Goal: Task Accomplishment & Management: Complete application form

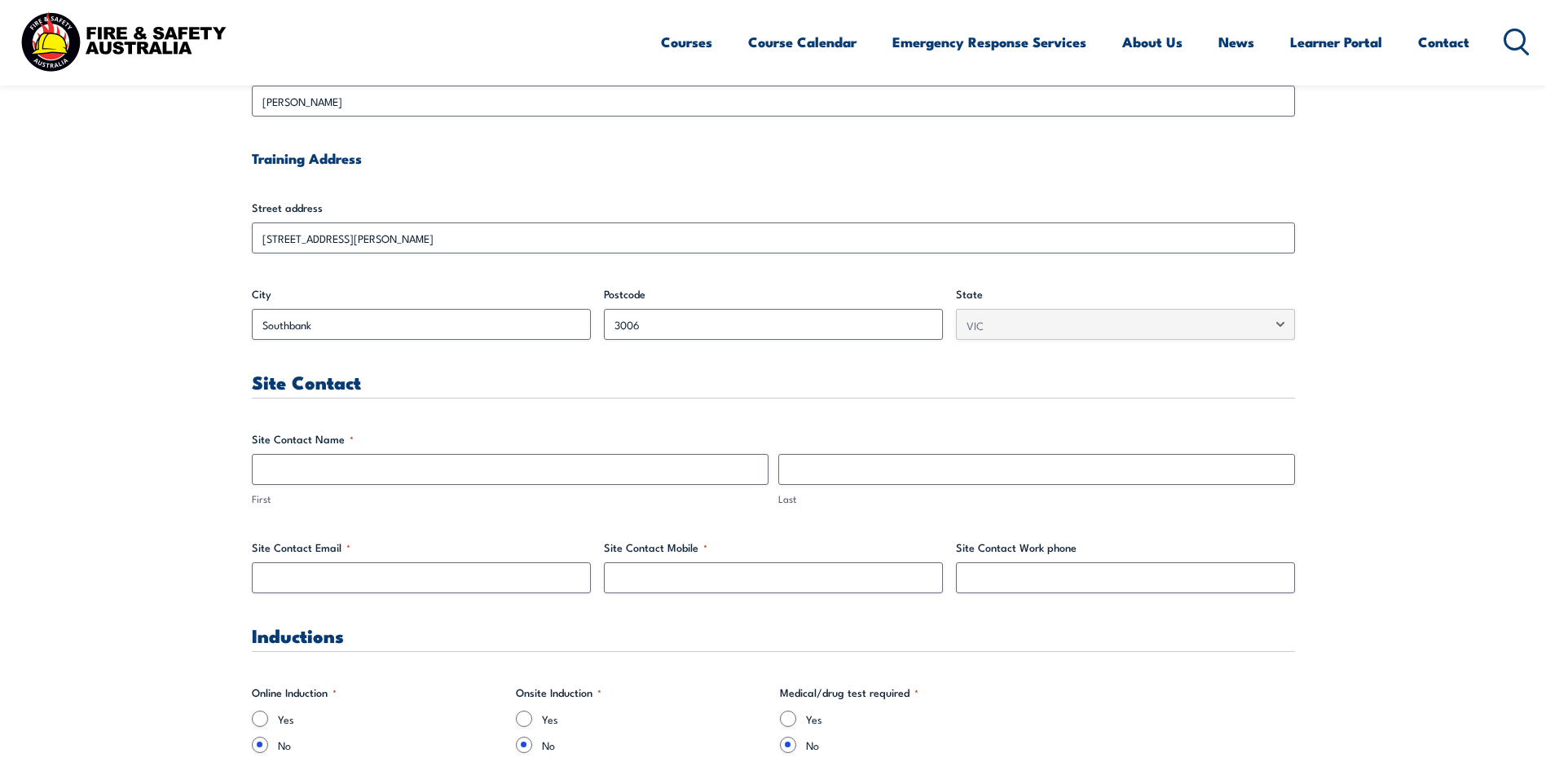
scroll to position [652, 0]
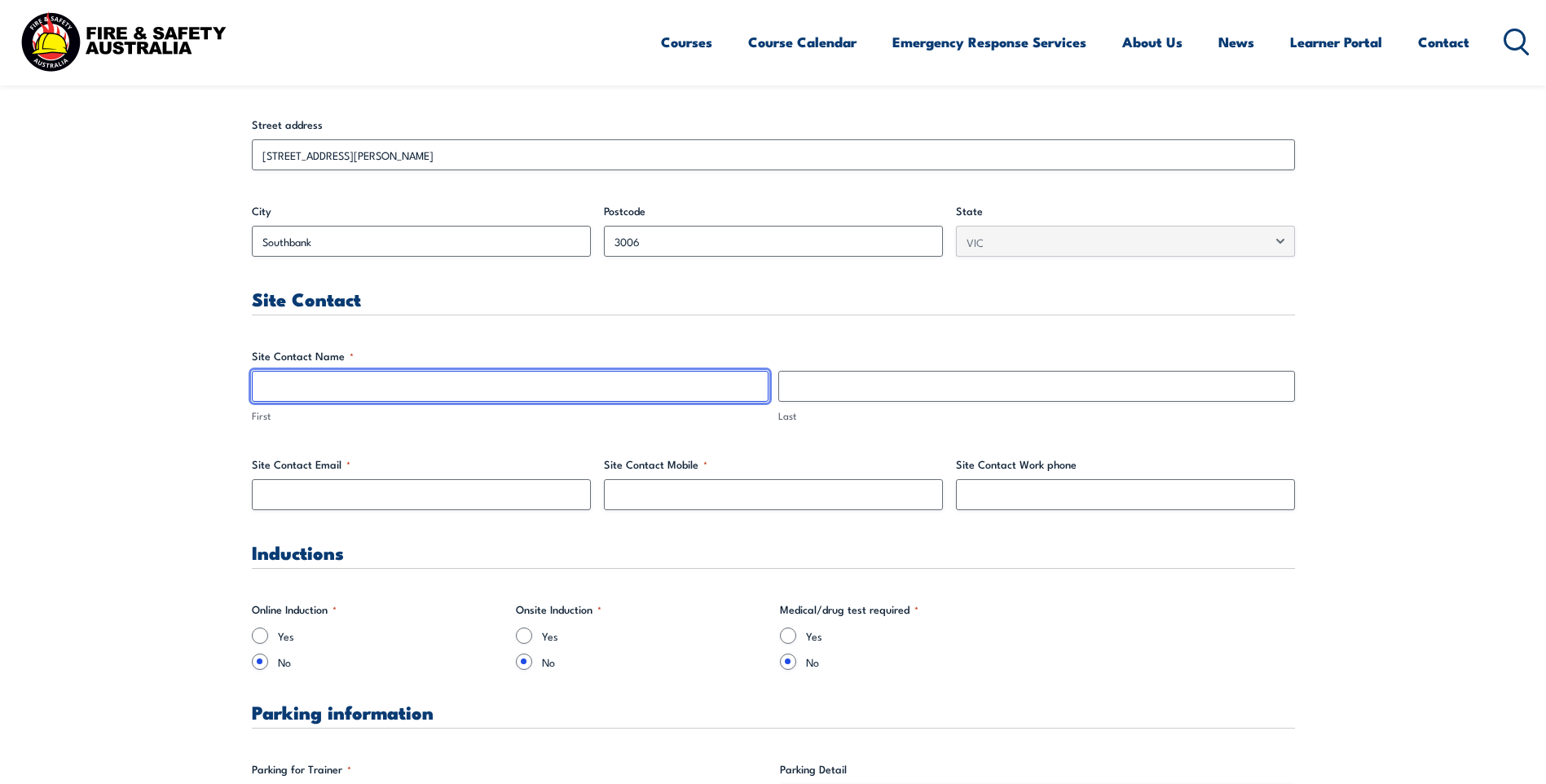
click at [297, 387] on input "First" at bounding box center [510, 386] width 516 height 31
type input "Bibi"
type input "Wong"
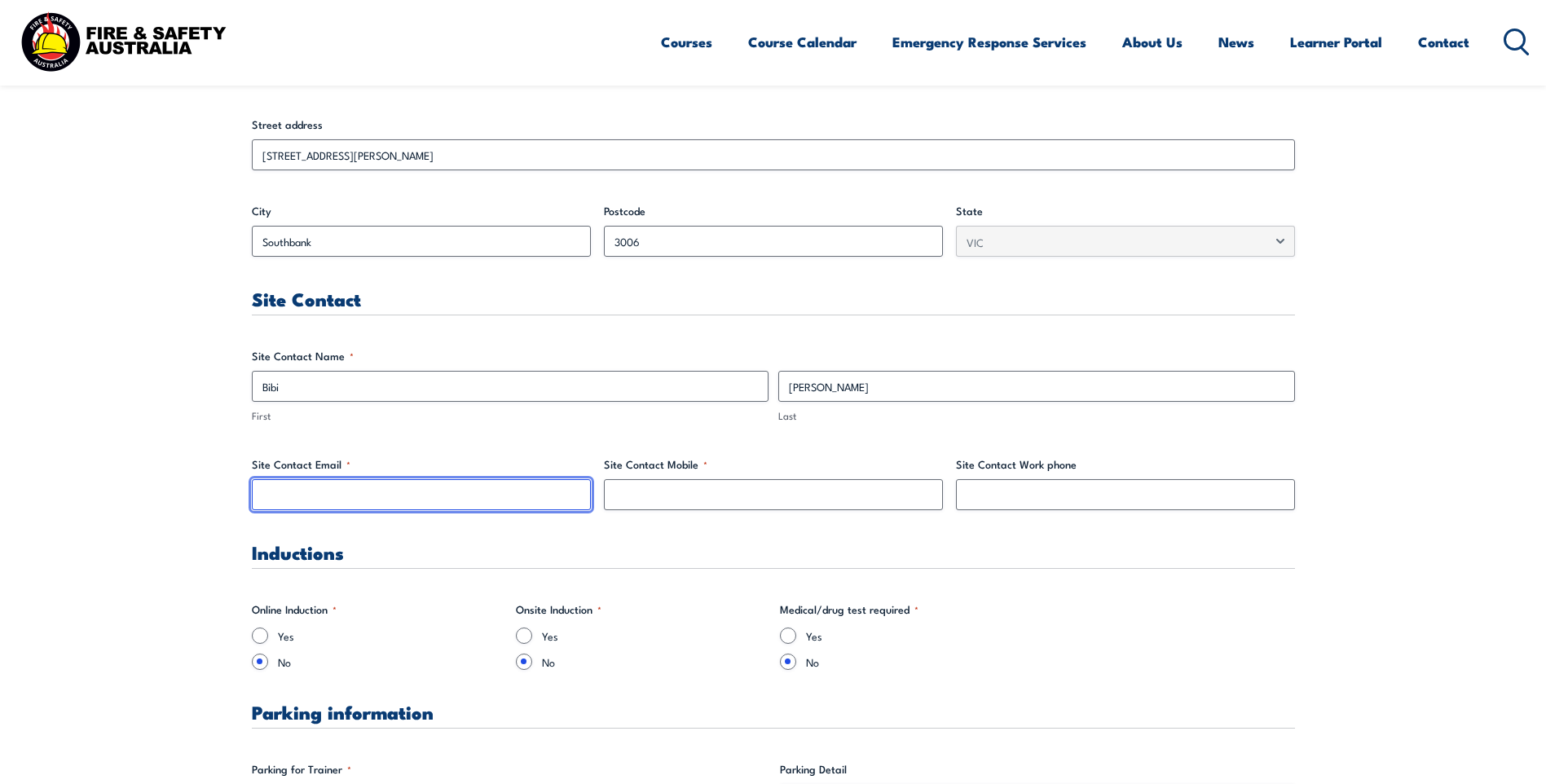
type input "bibi.wong@crownresorts.com.au"
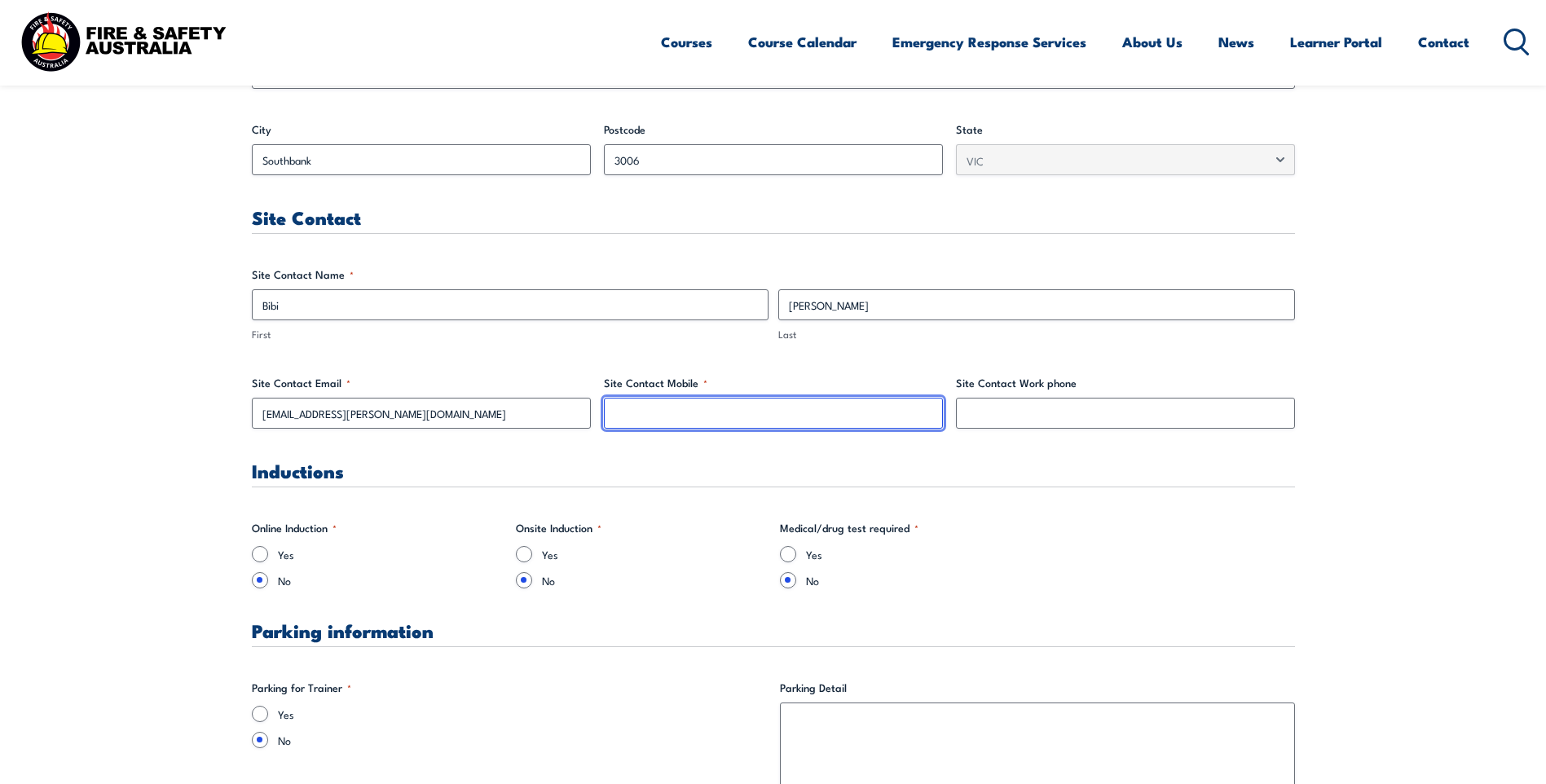
click at [677, 406] on input "Site Contact Mobile *" at bounding box center [773, 413] width 339 height 31
type input "0430907182"
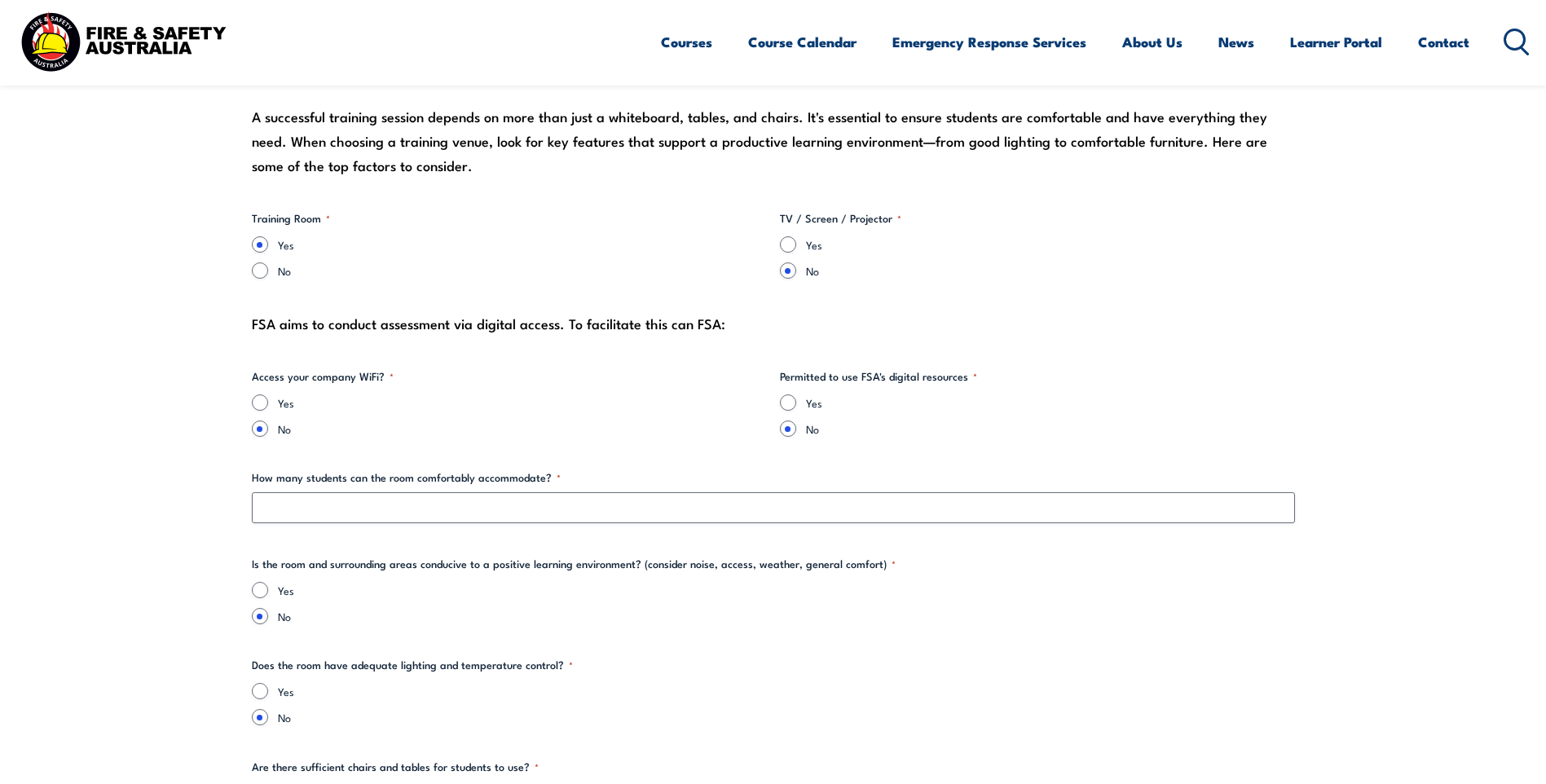
scroll to position [1548, 0]
click at [783, 248] on input "Yes" at bounding box center [789, 246] width 16 height 16
radio input "true"
click at [258, 406] on input "Yes" at bounding box center [260, 404] width 16 height 16
radio input "true"
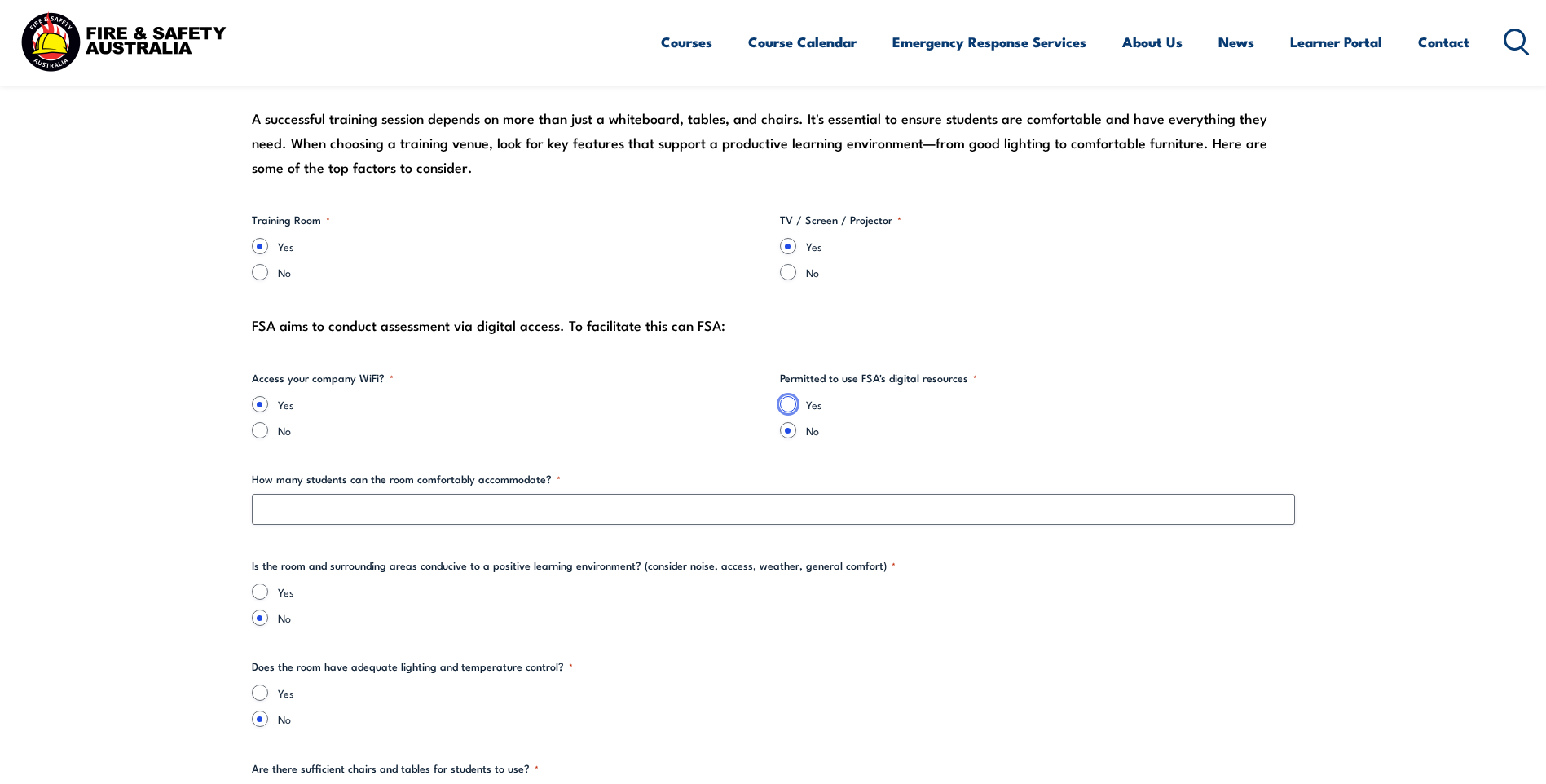
click at [788, 400] on input "Yes" at bounding box center [789, 404] width 16 height 16
radio input "true"
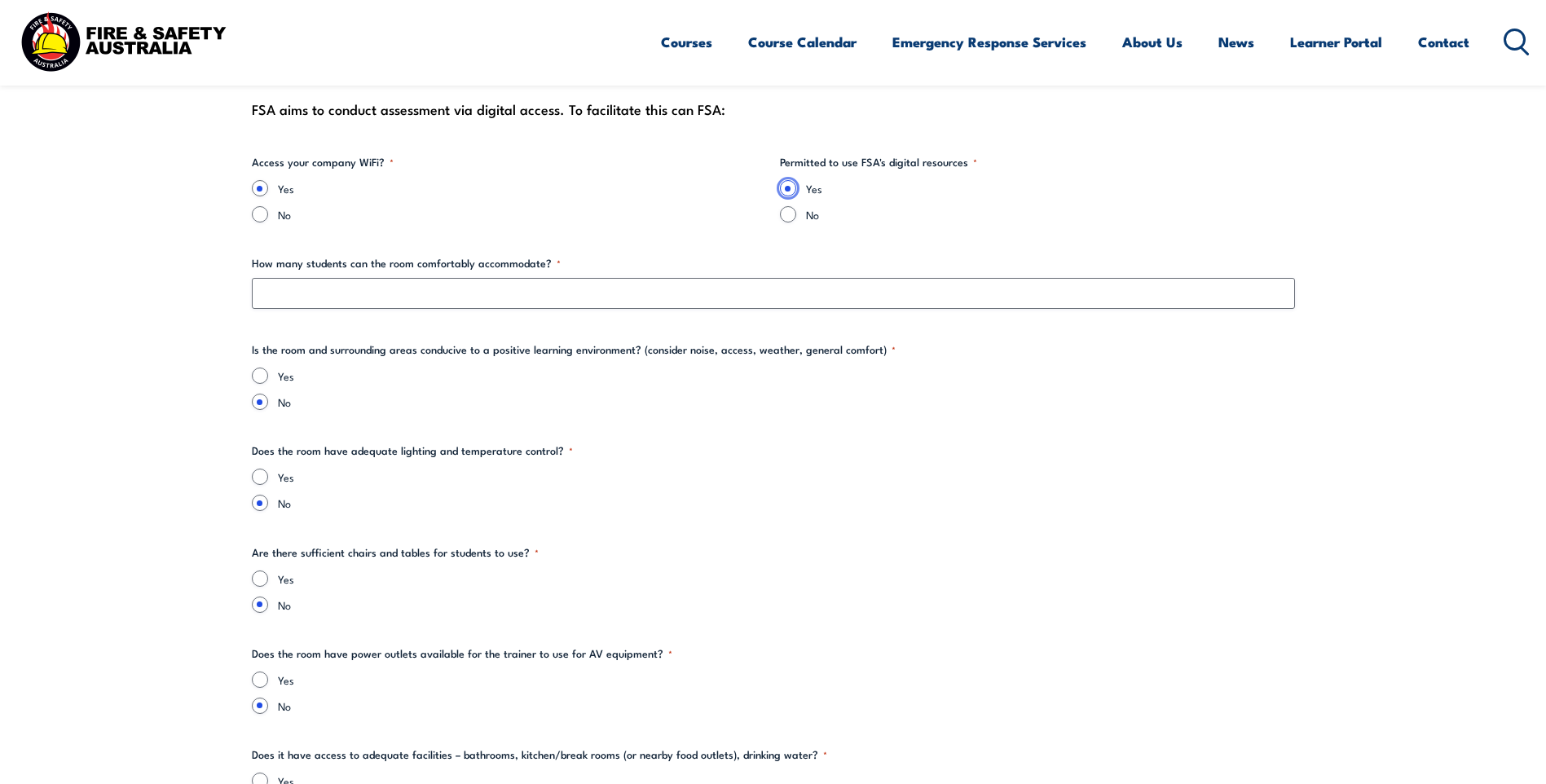
scroll to position [1793, 0]
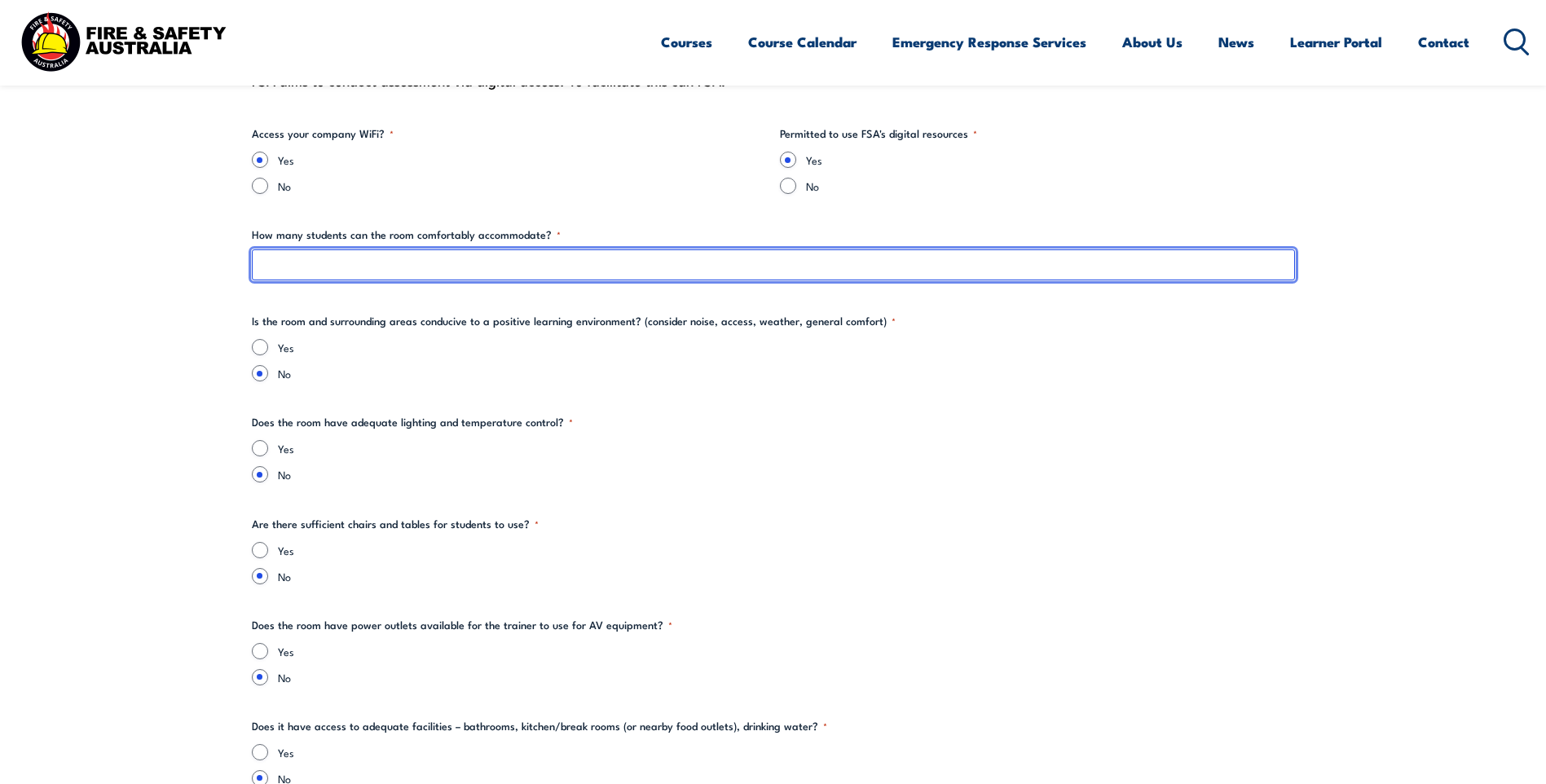
click at [337, 271] on input "How many students can the room comfortably accommodate? *" at bounding box center [773, 265] width 1043 height 31
type input "16"
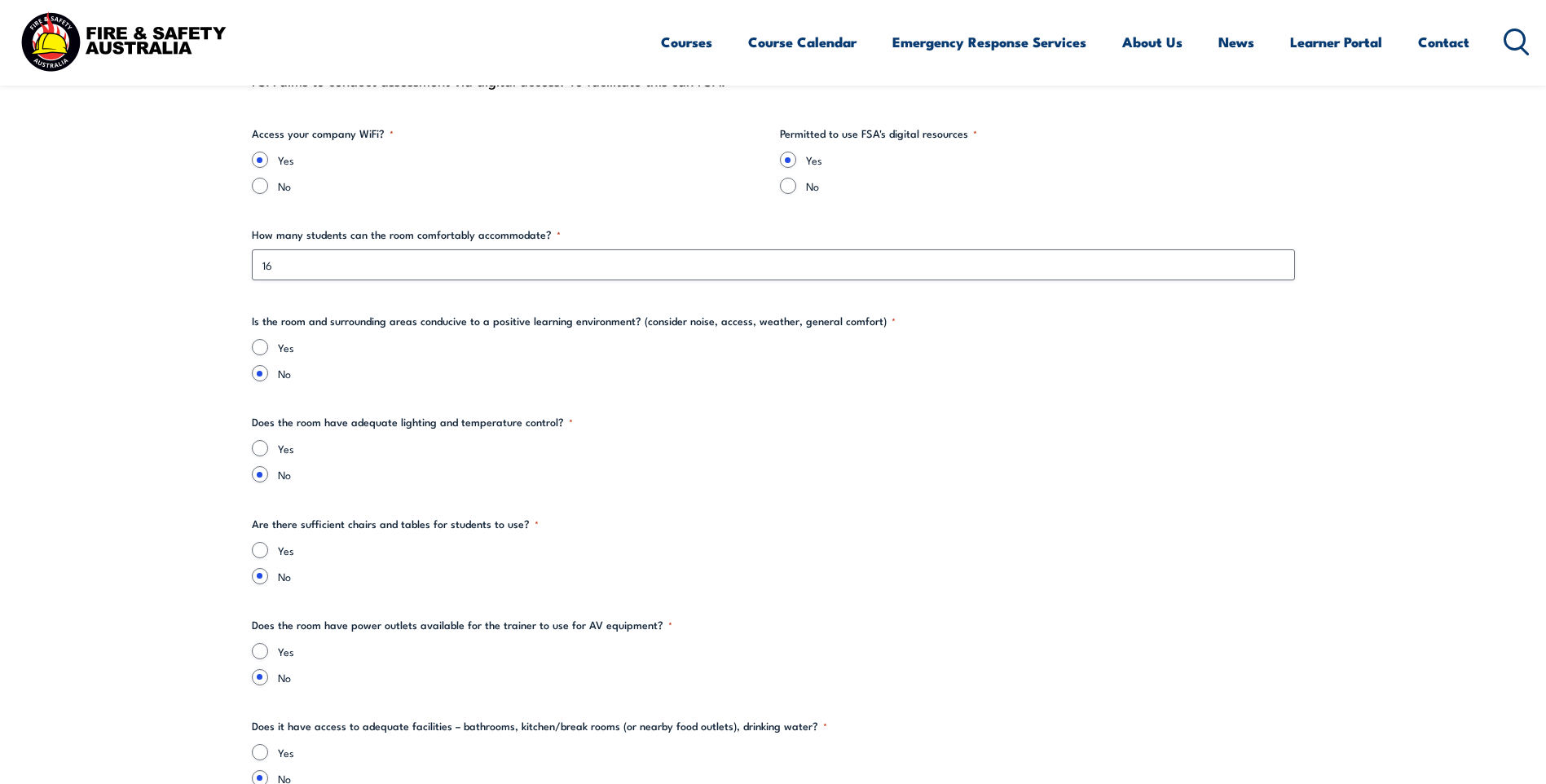
click at [549, 341] on label "Yes" at bounding box center [786, 347] width 1017 height 16
click at [268, 341] on input "Yes" at bounding box center [260, 347] width 16 height 16
radio input "true"
click at [270, 452] on div "Yes" at bounding box center [773, 448] width 1043 height 16
click at [258, 452] on input "Yes" at bounding box center [260, 448] width 16 height 16
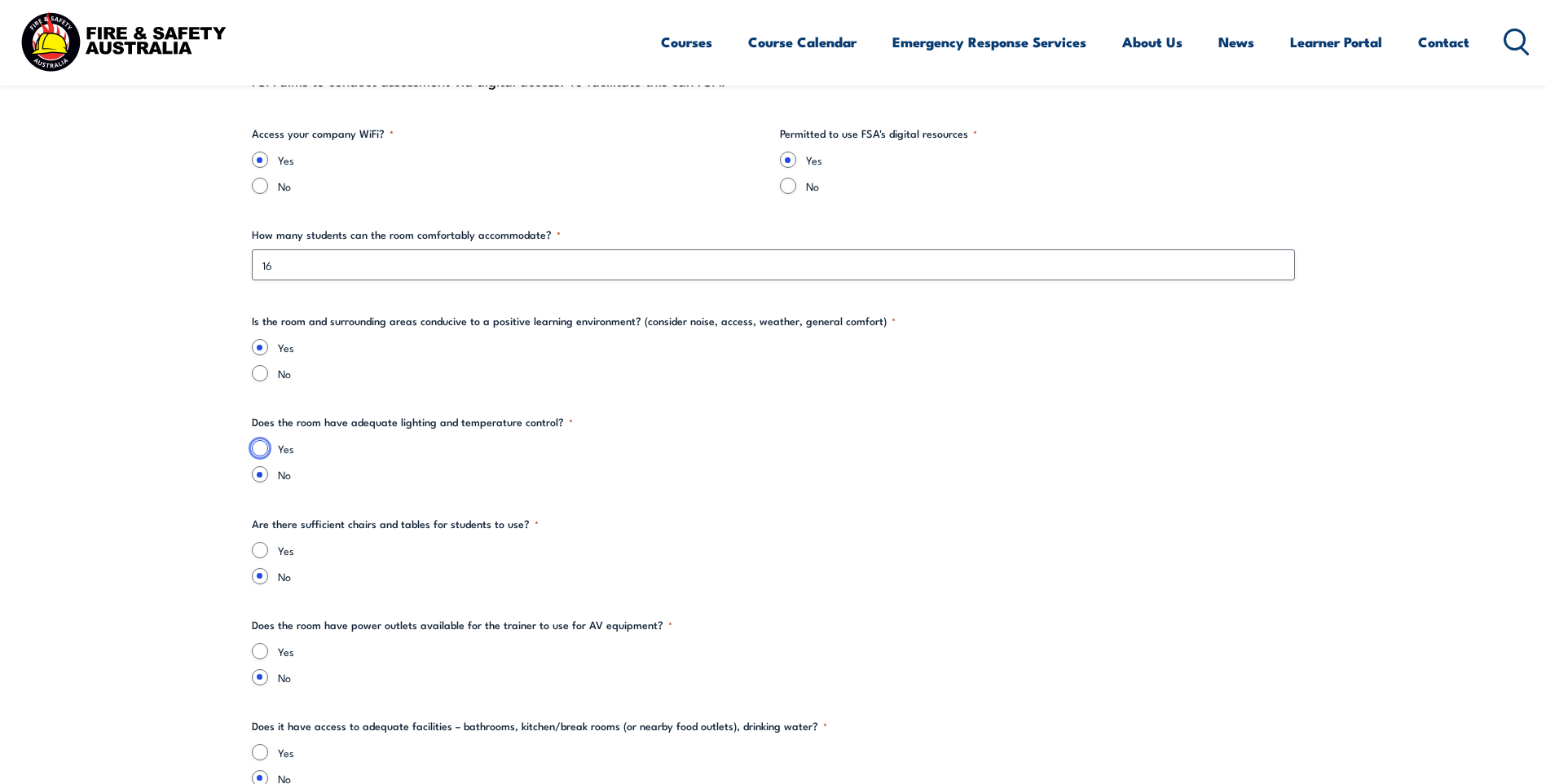
radio input "true"
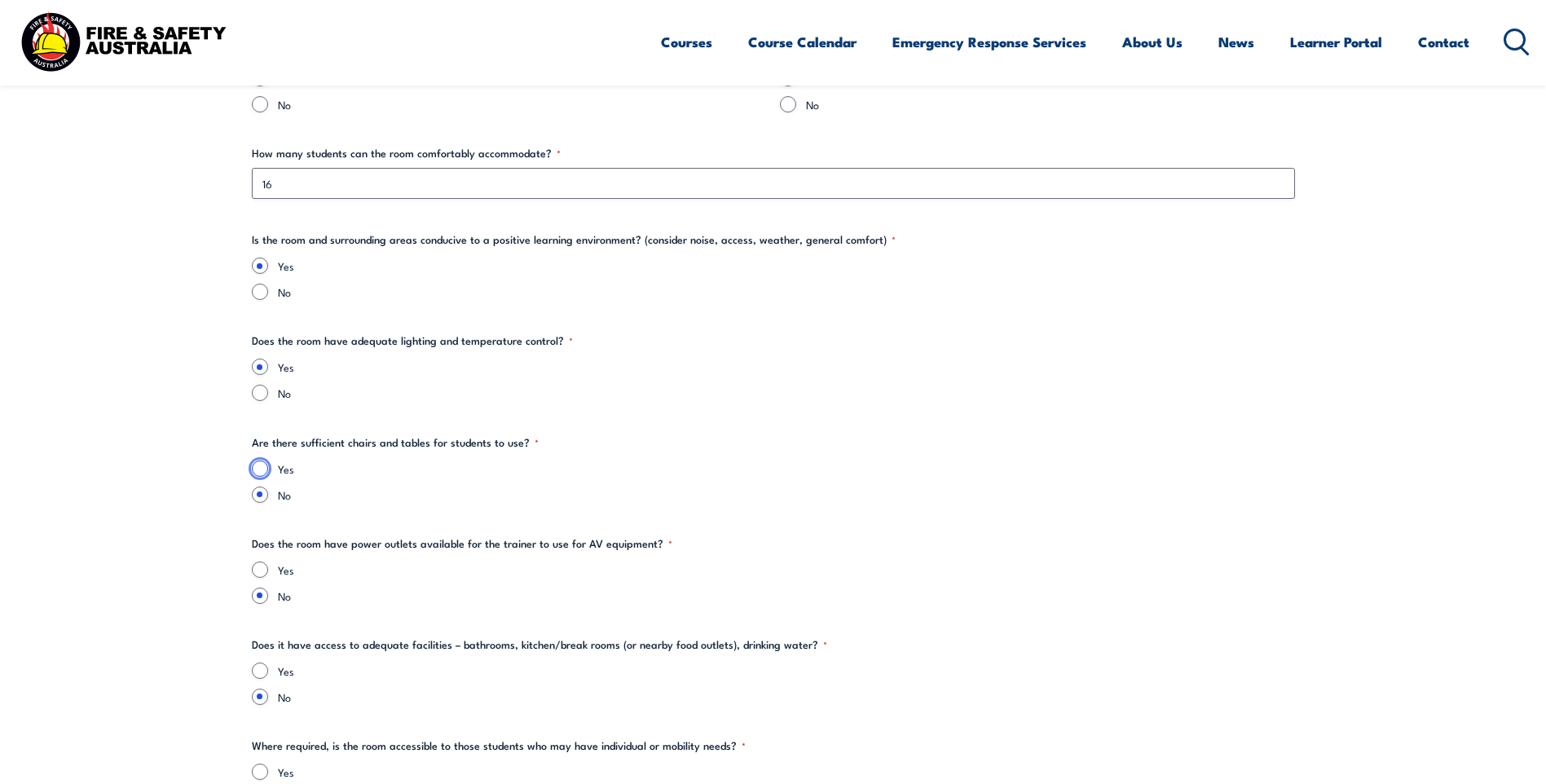
click at [258, 470] on input "Yes" at bounding box center [260, 469] width 16 height 16
radio input "true"
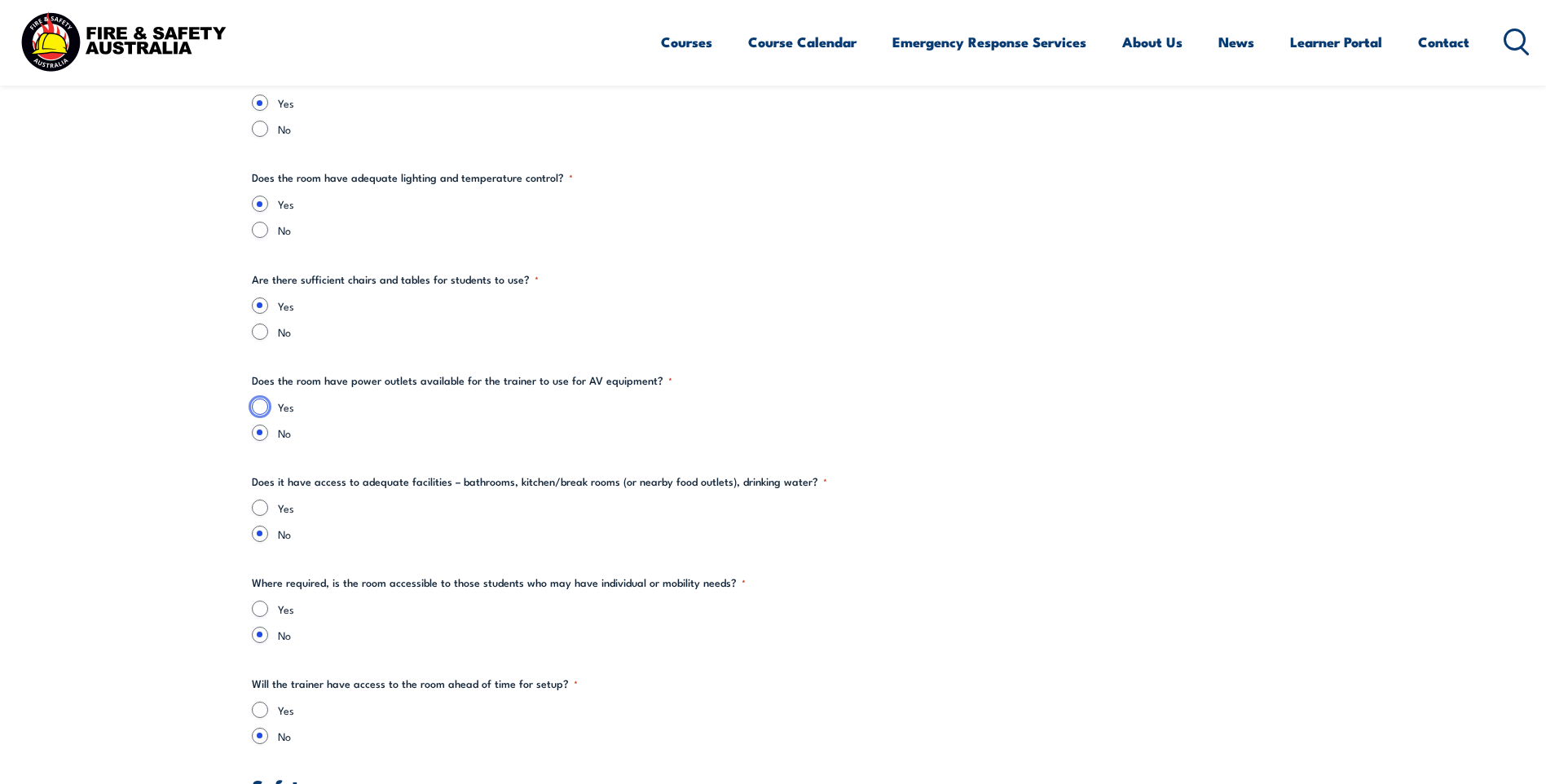
click at [261, 410] on input "Yes" at bounding box center [260, 407] width 16 height 16
radio input "true"
click at [266, 505] on input "Yes" at bounding box center [260, 508] width 16 height 16
radio input "true"
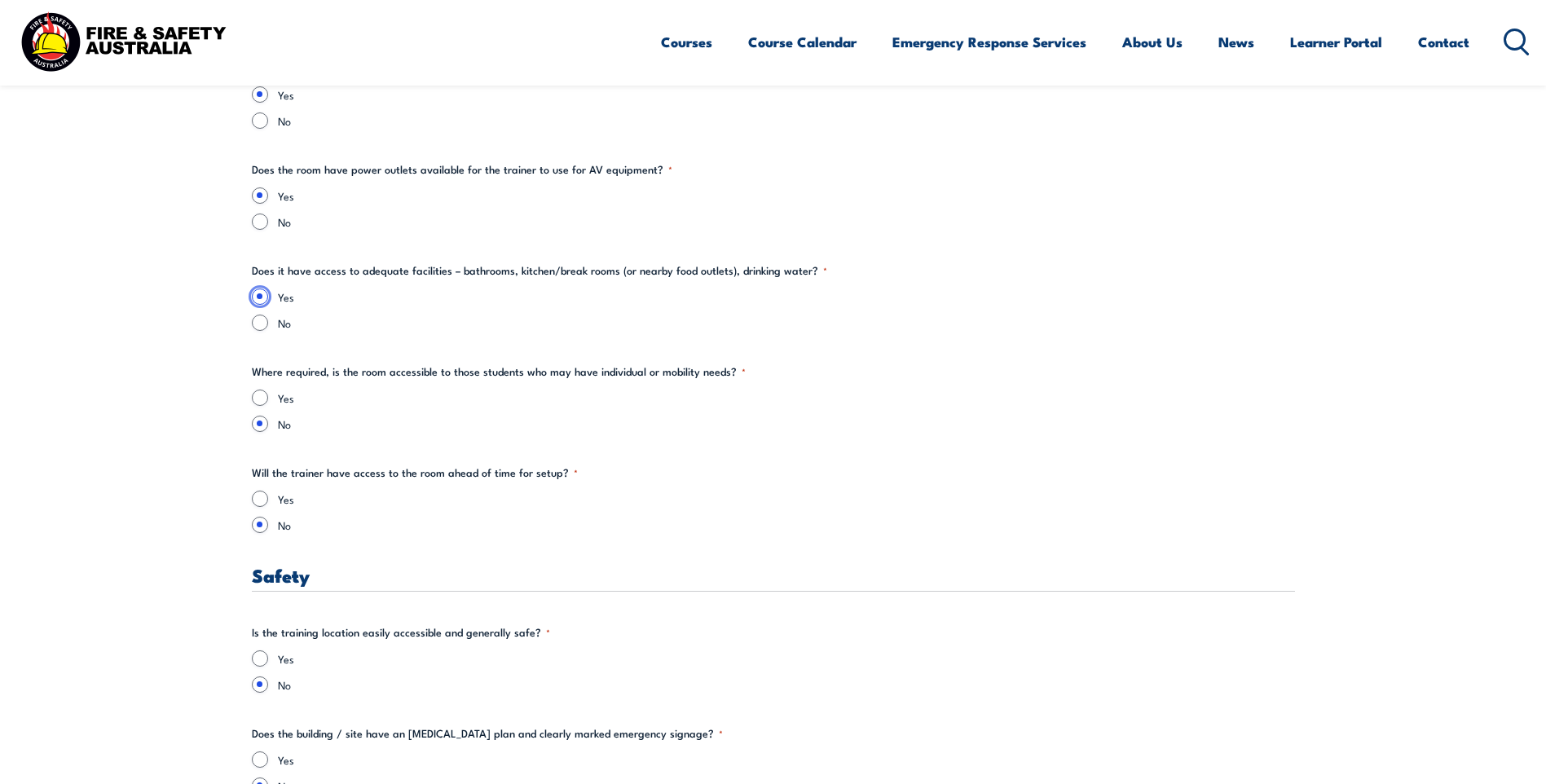
scroll to position [2281, 0]
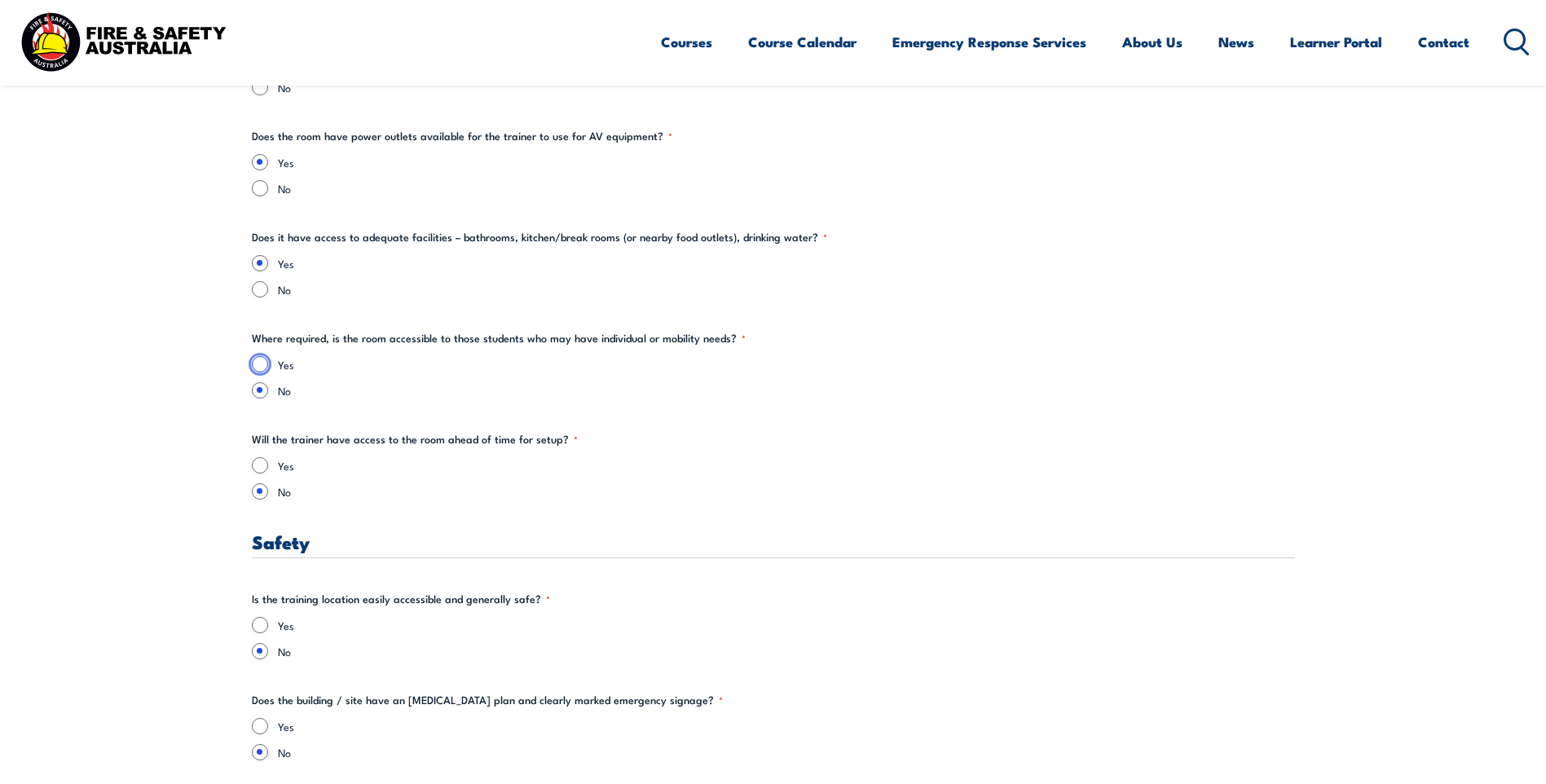
click at [258, 362] on input "Yes" at bounding box center [260, 364] width 16 height 16
radio input "true"
click at [265, 470] on input "Yes" at bounding box center [260, 466] width 16 height 16
radio input "true"
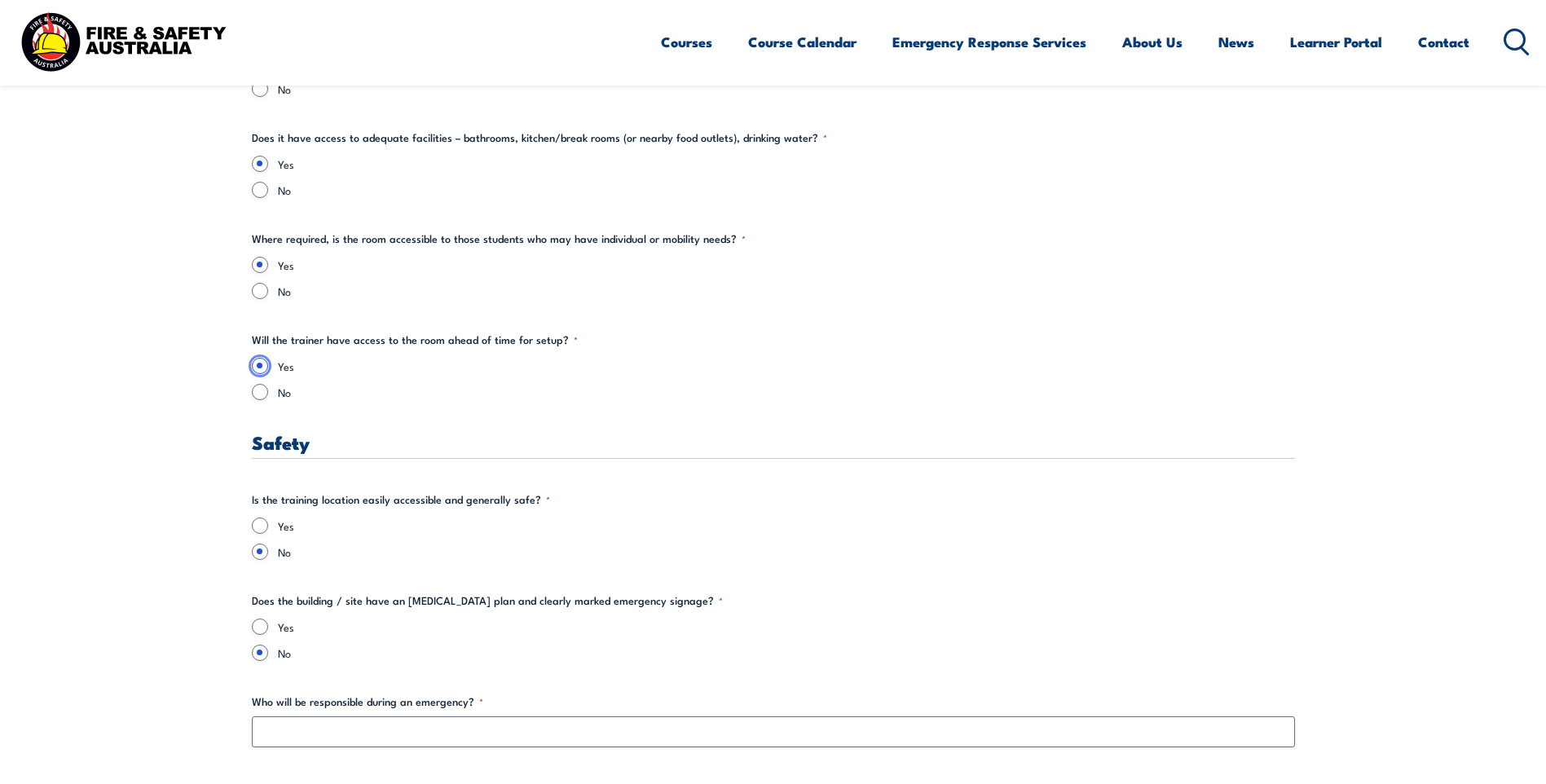
scroll to position [2688, 0]
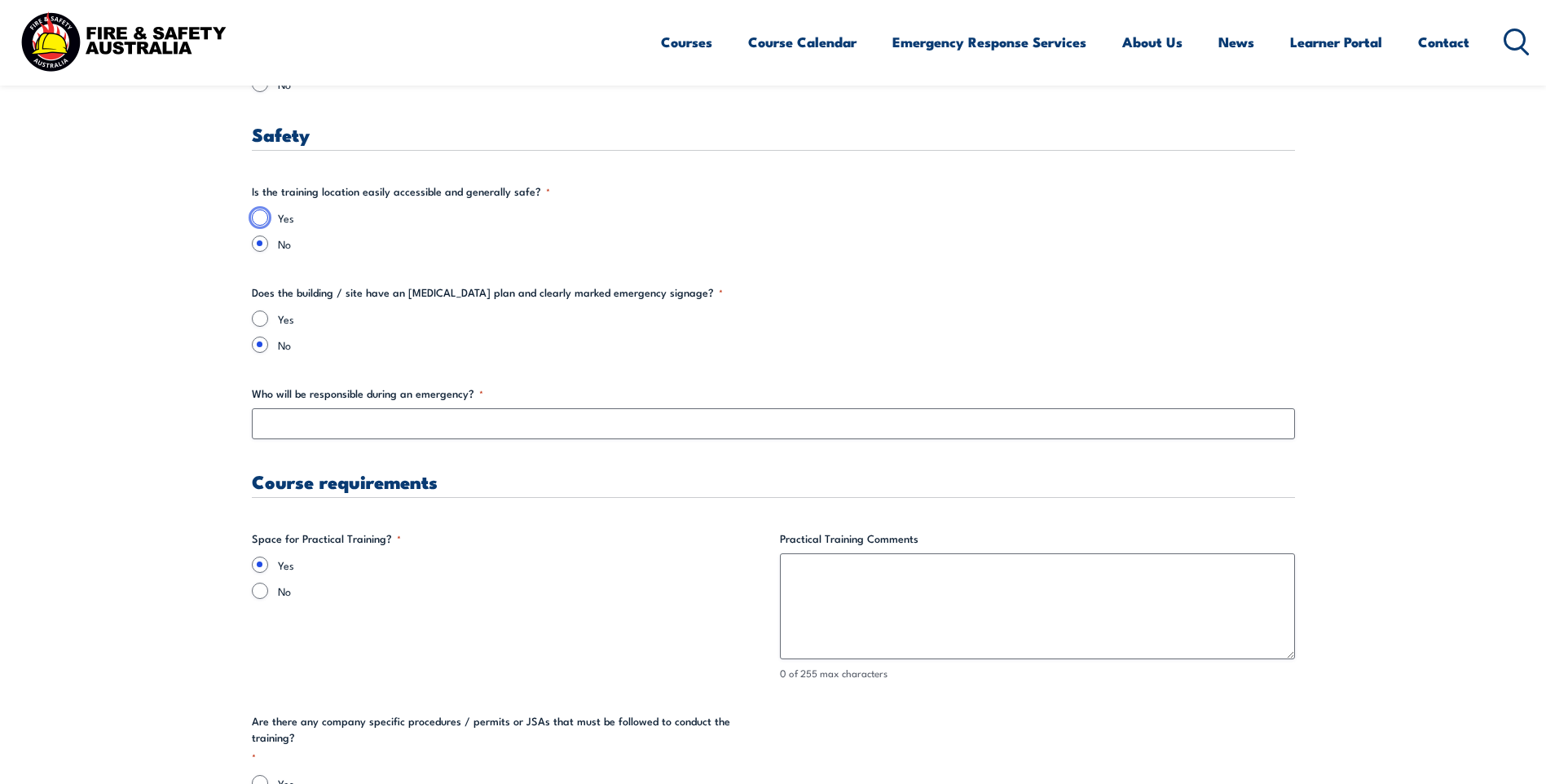
click at [257, 216] on input "Yes" at bounding box center [260, 217] width 16 height 16
radio input "true"
click at [259, 320] on input "Yes" at bounding box center [260, 318] width 16 height 16
radio input "true"
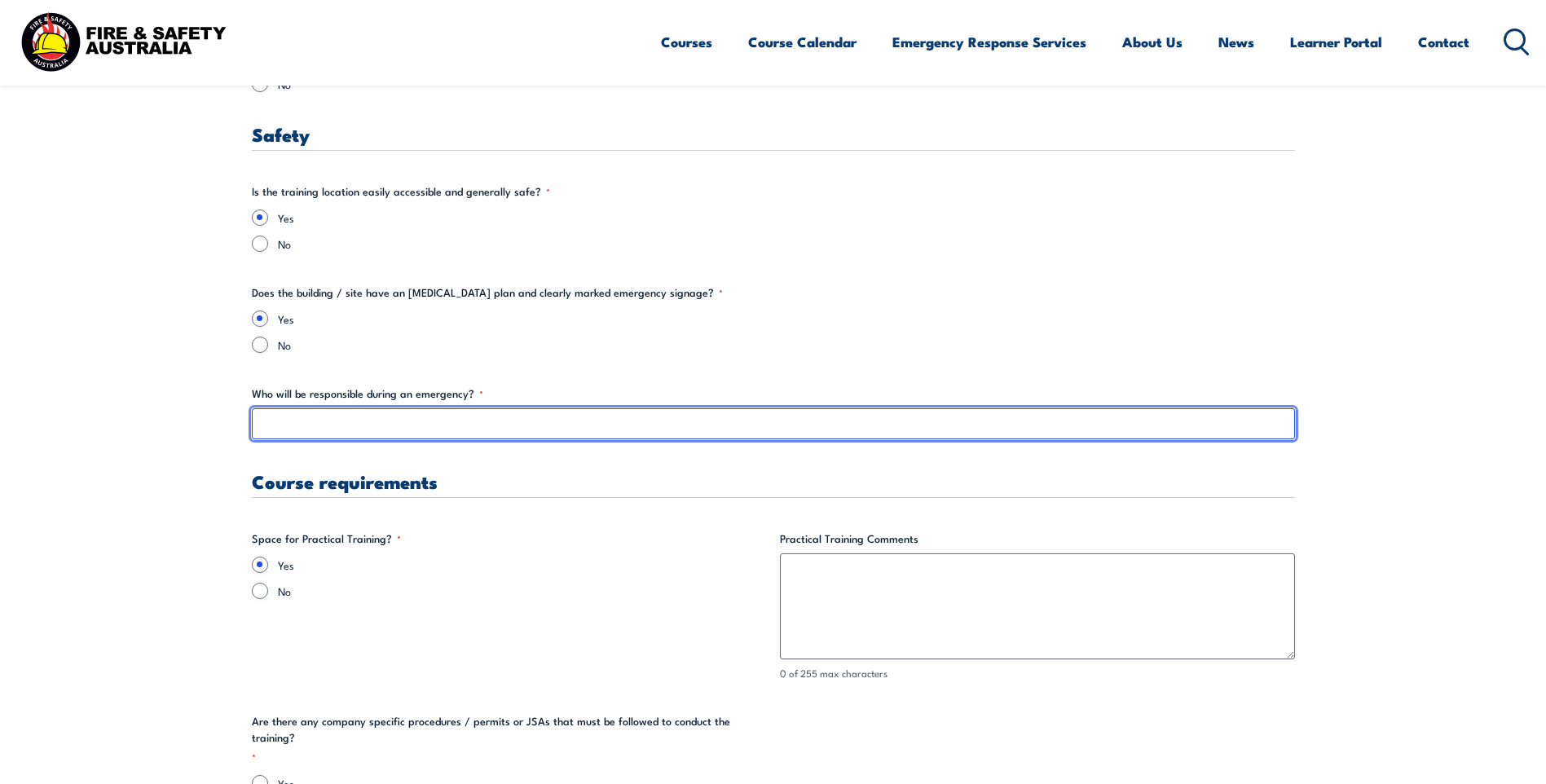
click at [306, 434] on input "Who will be responsible during an emergency? *" at bounding box center [773, 424] width 1043 height 31
click at [333, 425] on input "Who will be responsible during an emergency? *" at bounding box center [773, 424] width 1043 height 31
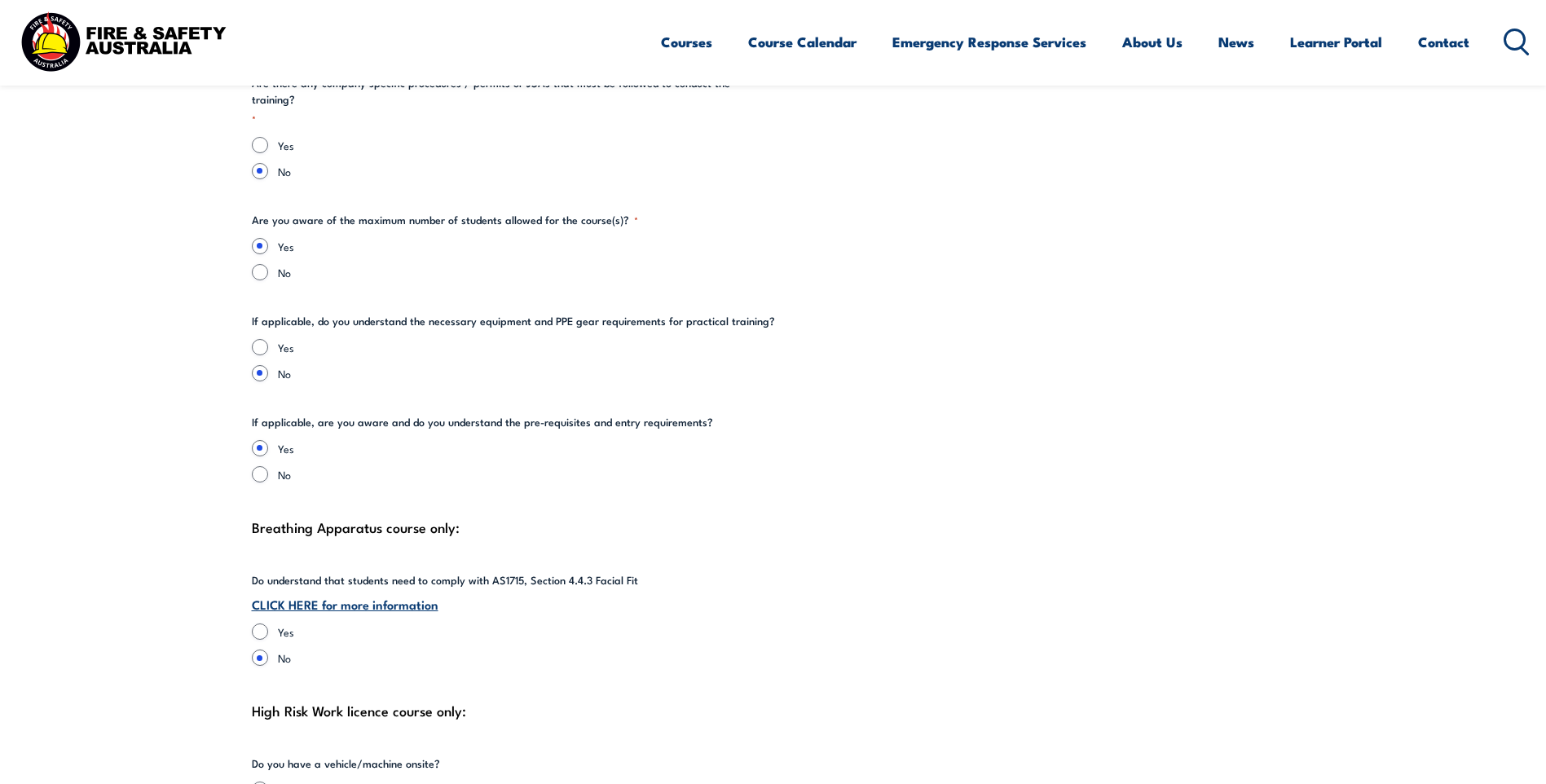
scroll to position [3340, 0]
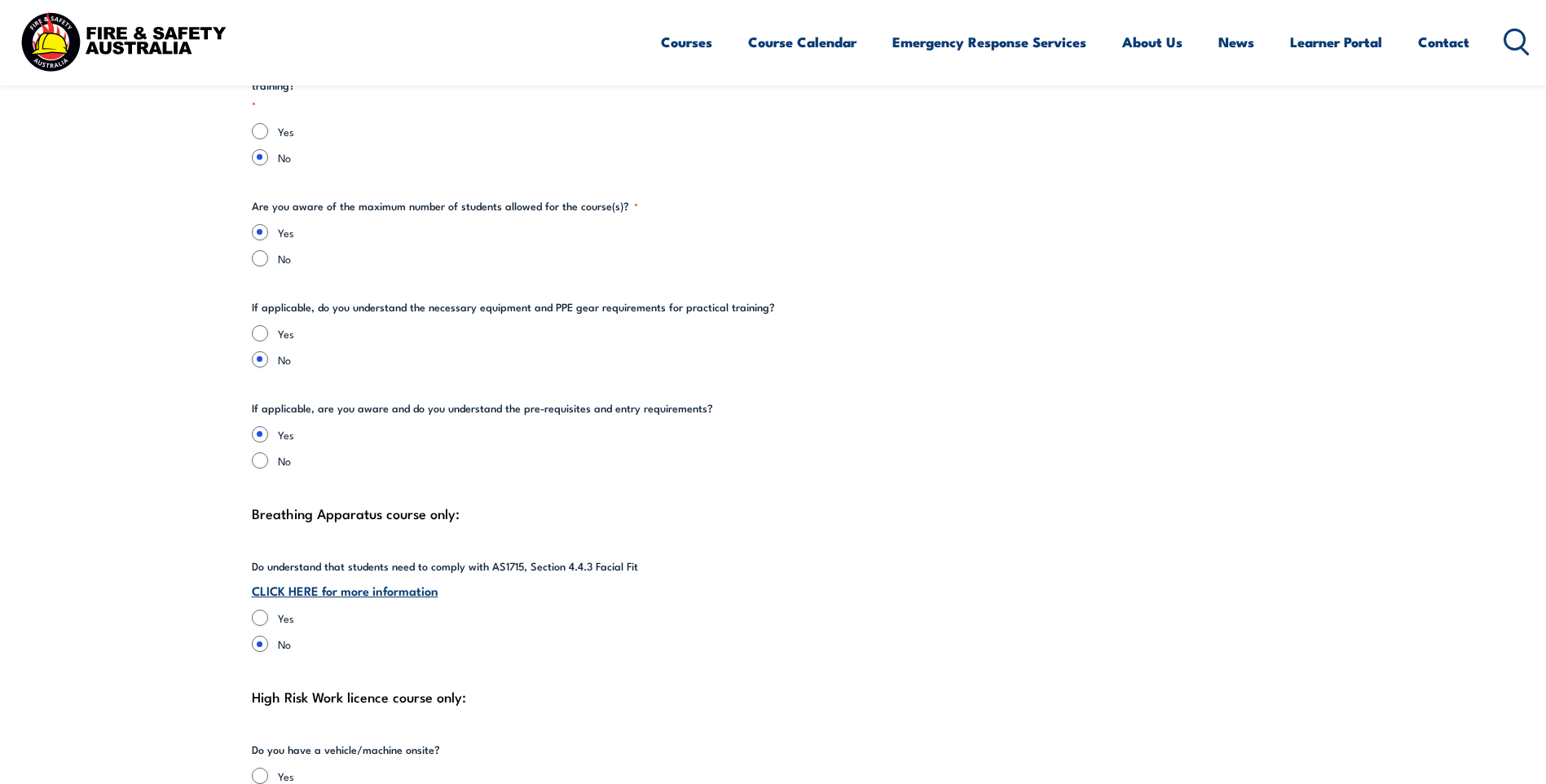
type input "Warden on duty"
click at [264, 325] on input "Yes" at bounding box center [260, 333] width 16 height 16
radio input "true"
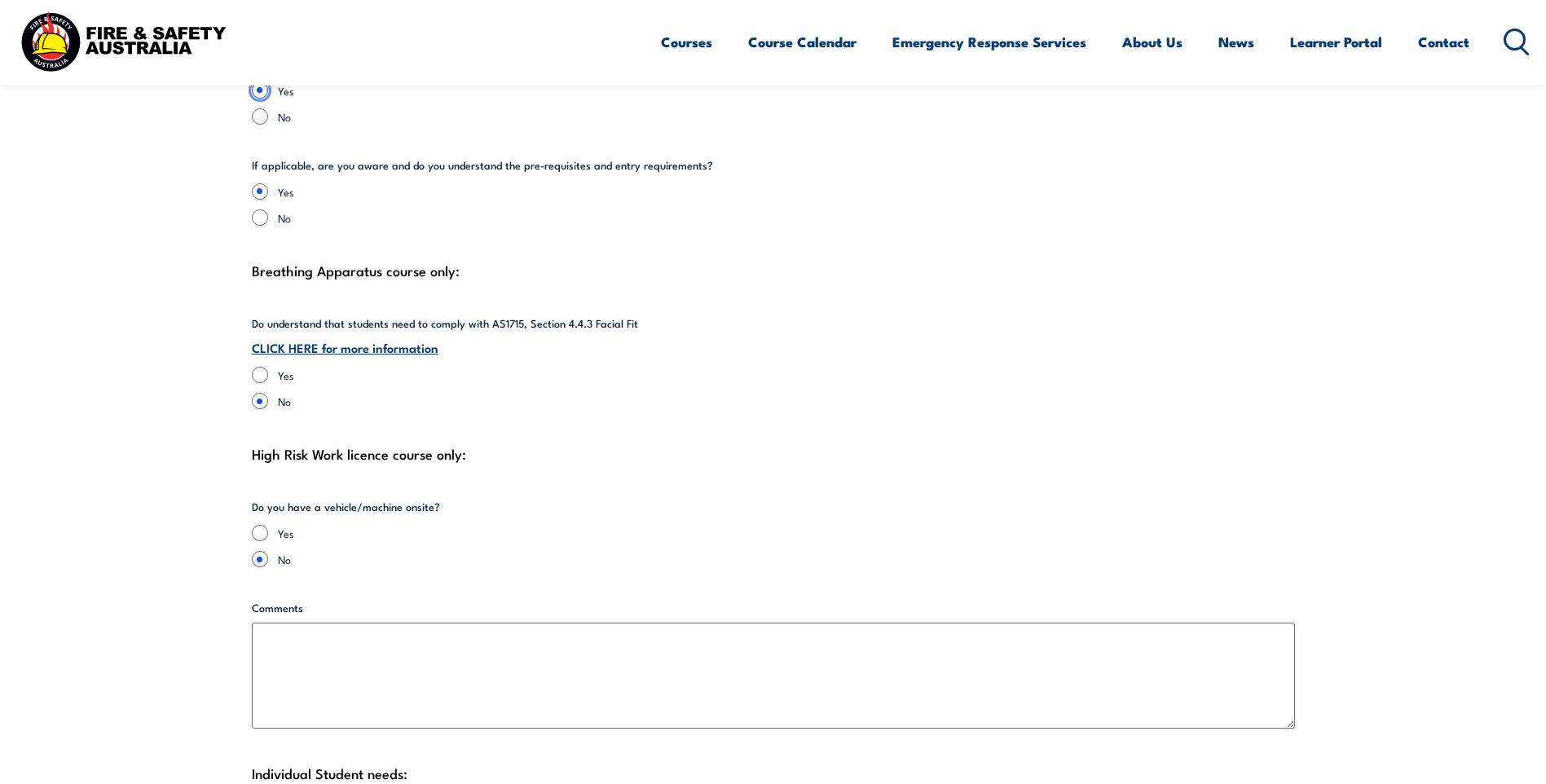
scroll to position [3585, 0]
click at [384, 336] on link "CLICK HERE for more information" at bounding box center [345, 345] width 186 height 18
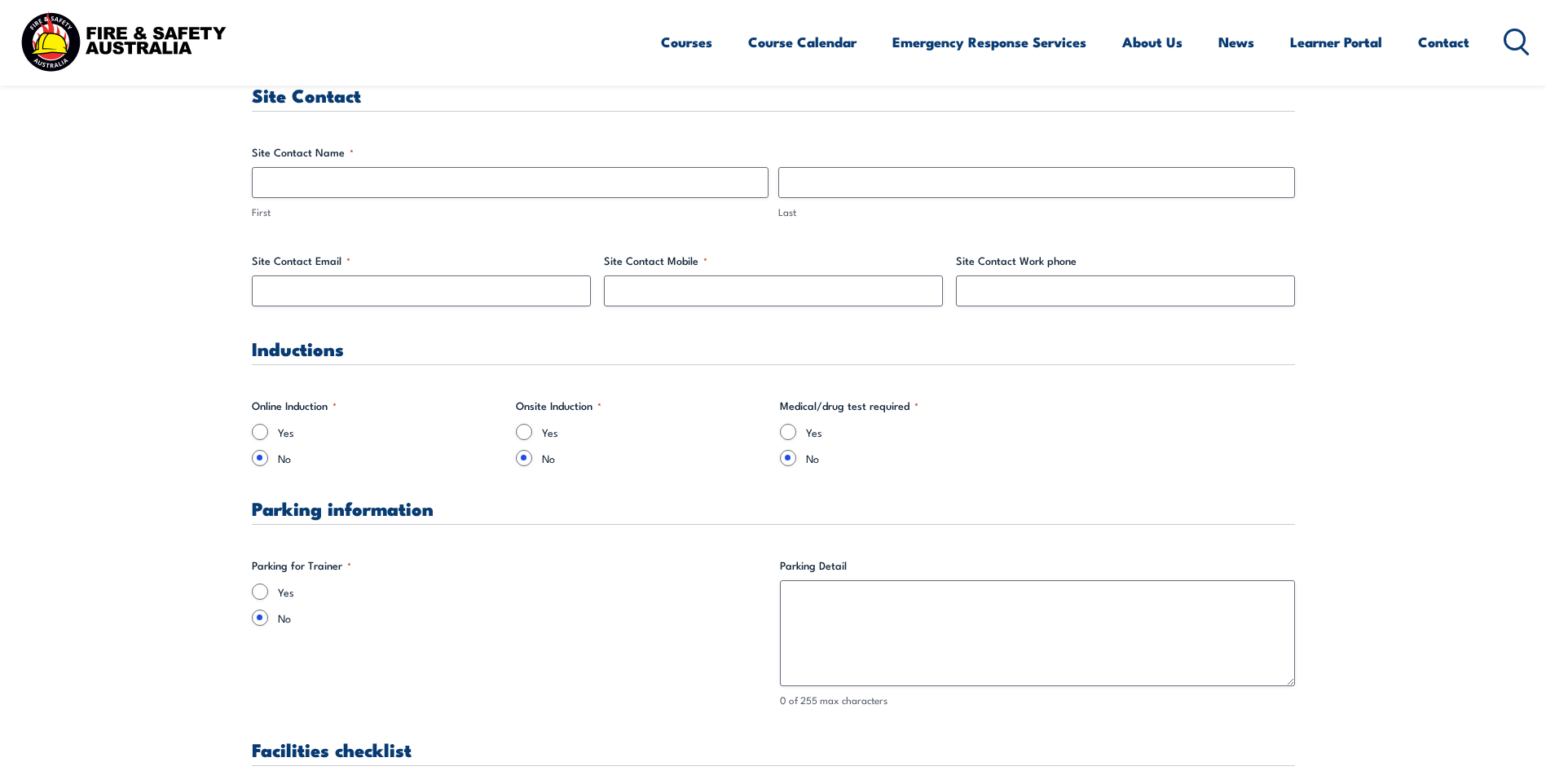
scroll to position [896, 0]
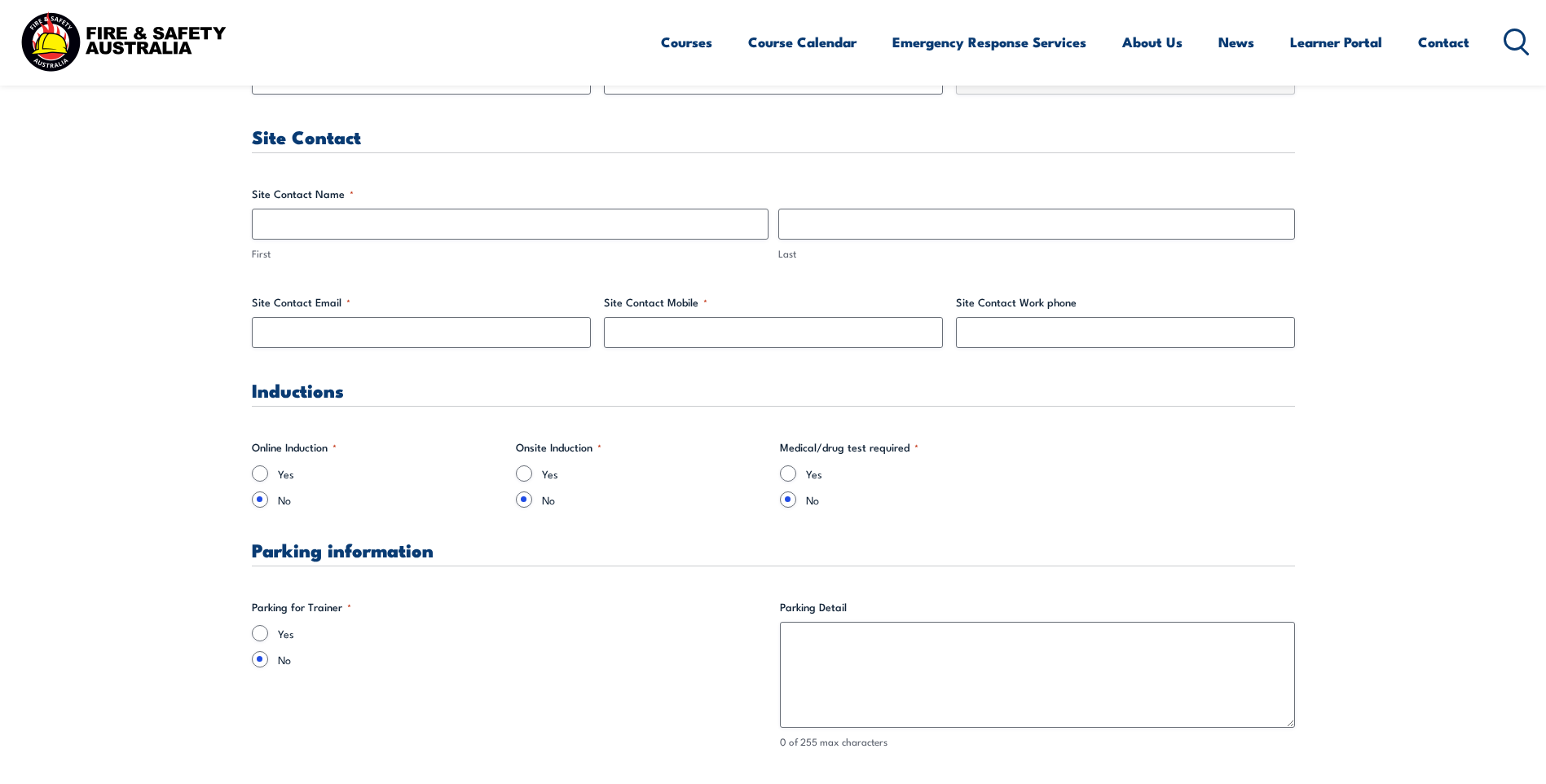
scroll to position [815, 0]
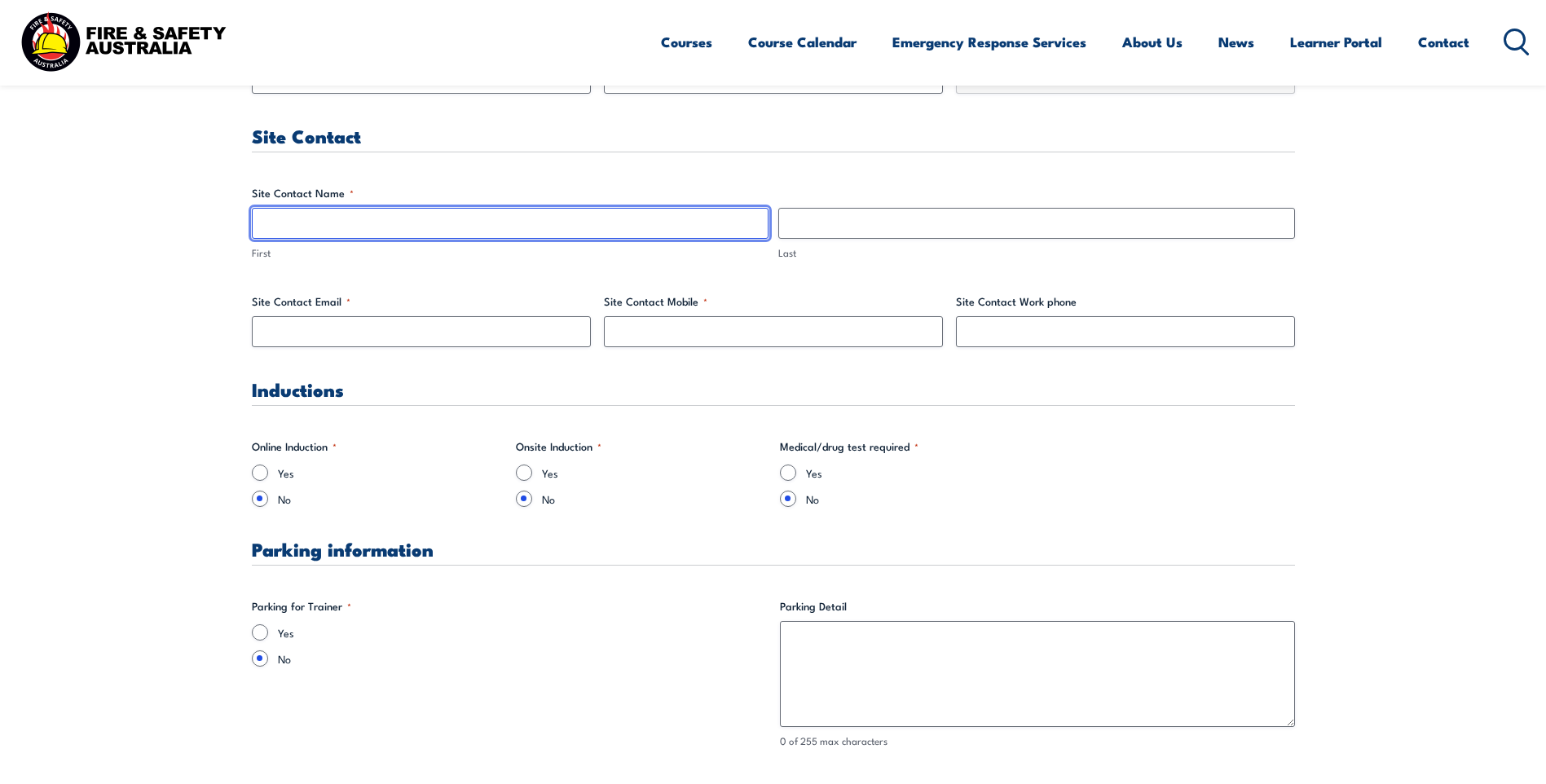
click at [307, 220] on input "First" at bounding box center [510, 223] width 516 height 31
type input "Bibi"
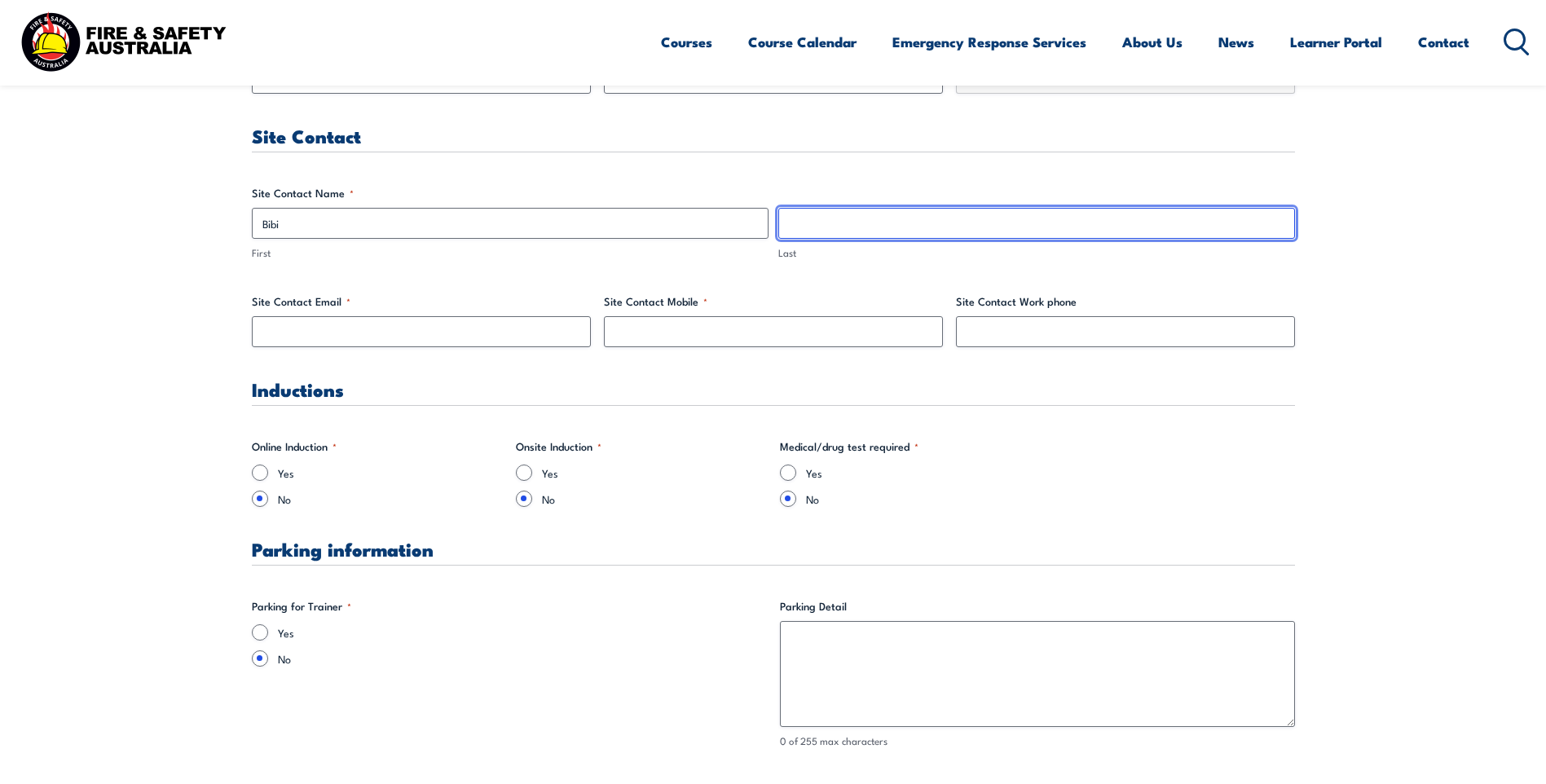
type input "Wong"
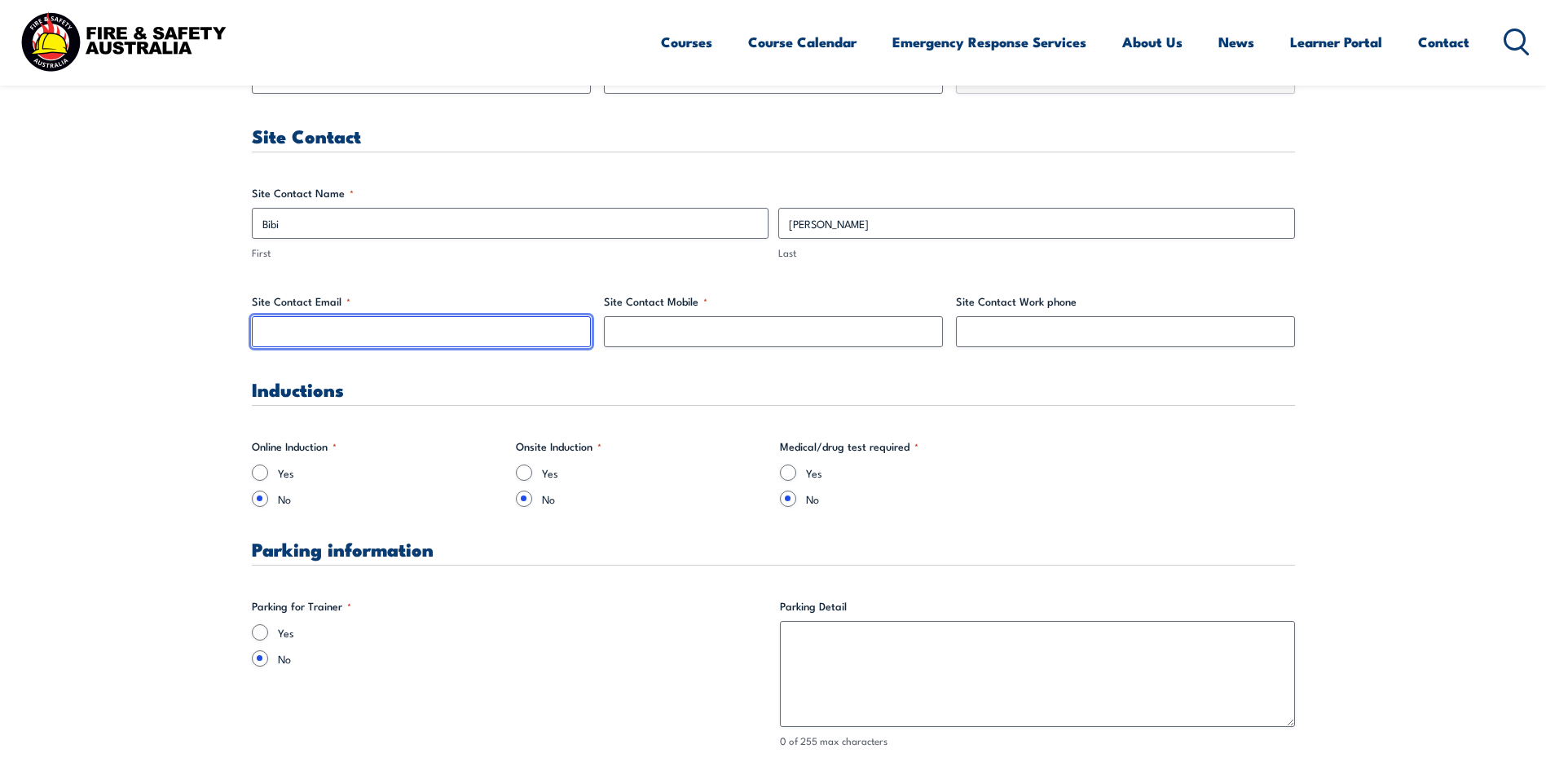
type input "bibi.wong@crownresorts.com.au"
type input "0430907182"
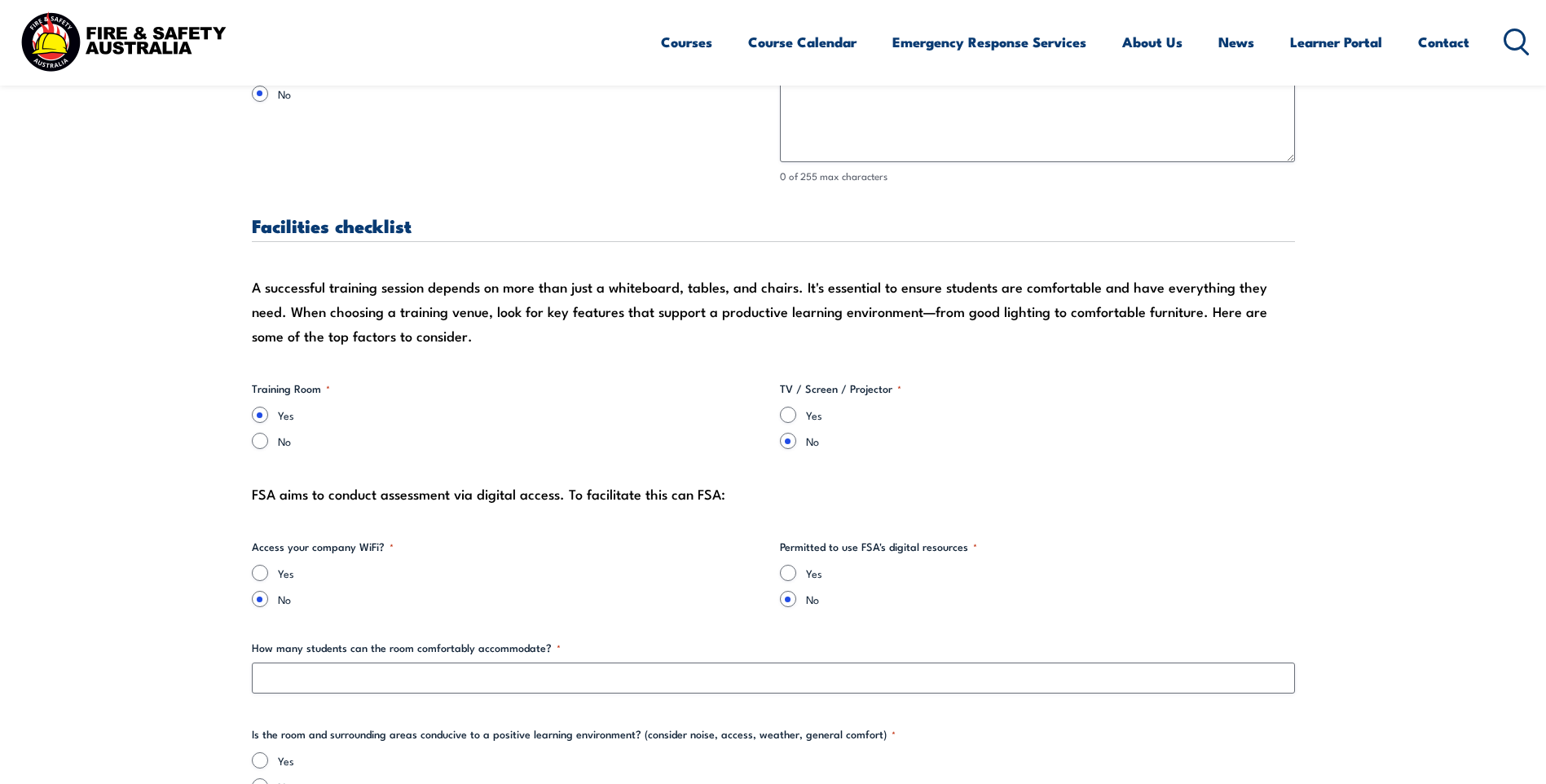
scroll to position [1385, 0]
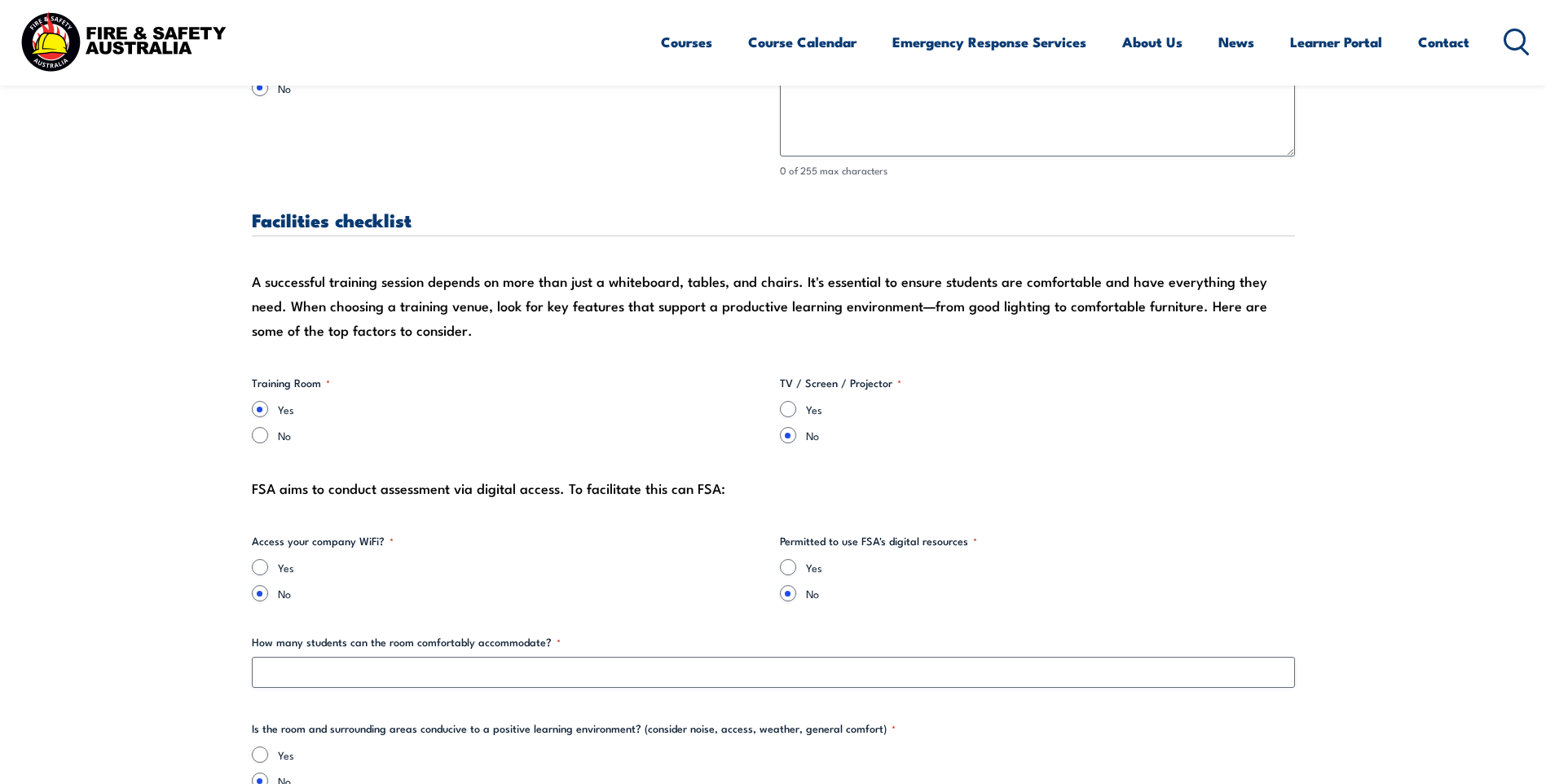
click at [803, 413] on div "Yes" at bounding box center [1038, 409] width 515 height 16
click at [788, 412] on input "Yes" at bounding box center [789, 409] width 16 height 16
radio input "true"
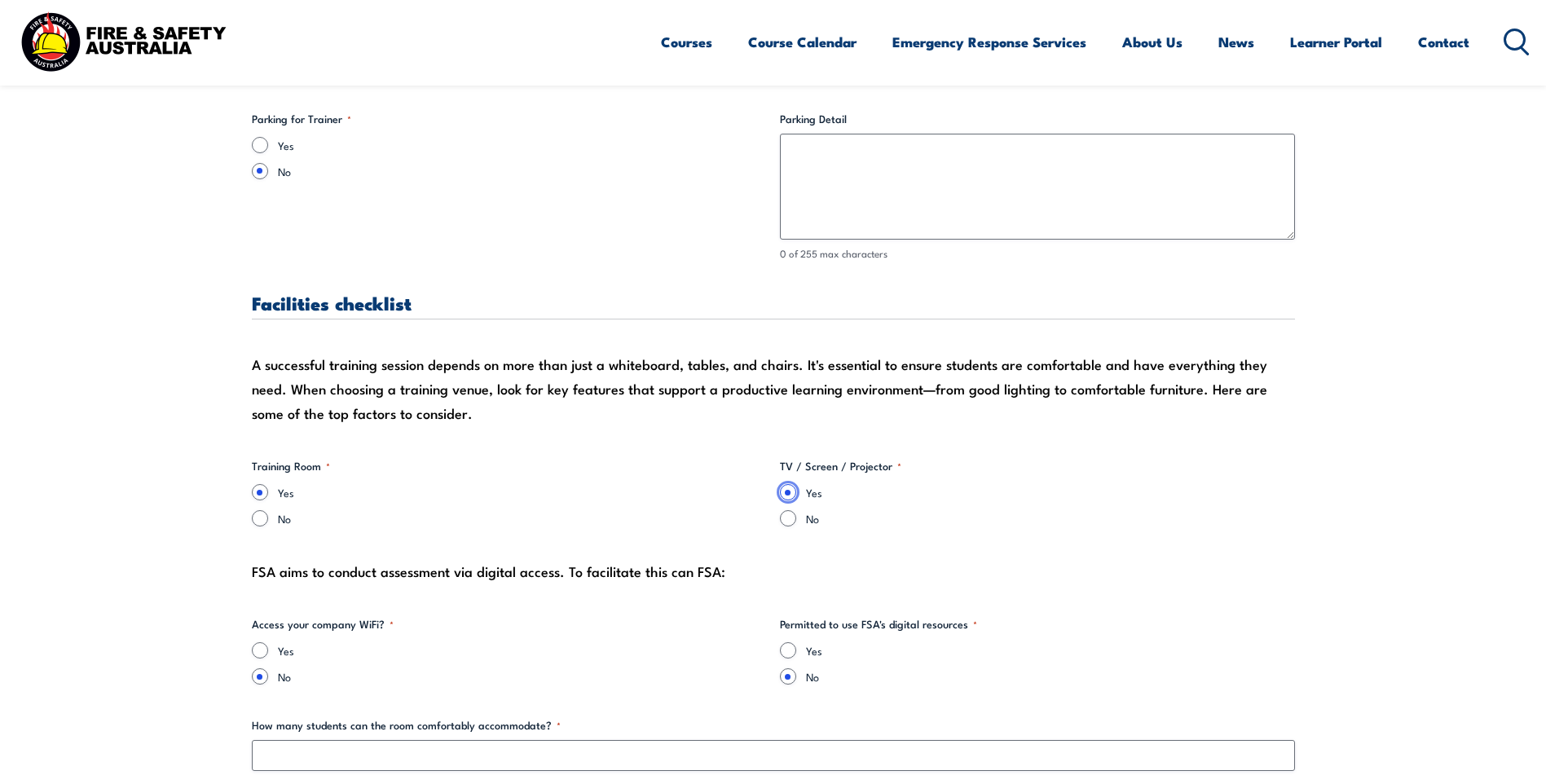
scroll to position [1222, 0]
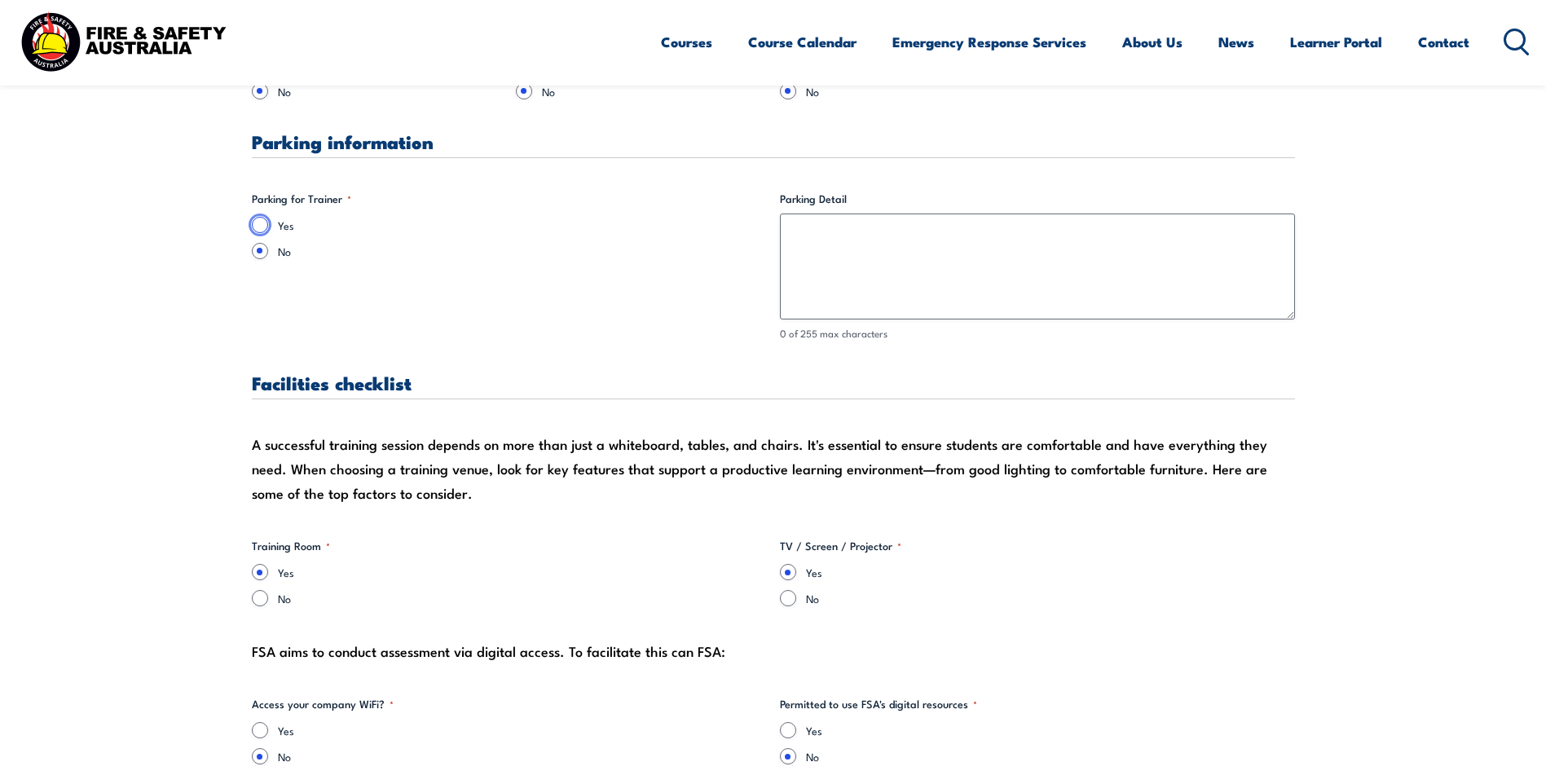
click at [263, 223] on input "Yes" at bounding box center [260, 225] width 16 height 16
radio input "true"
click at [650, 278] on fieldset "Parking for Trainer * Yes No" at bounding box center [509, 265] width 515 height 151
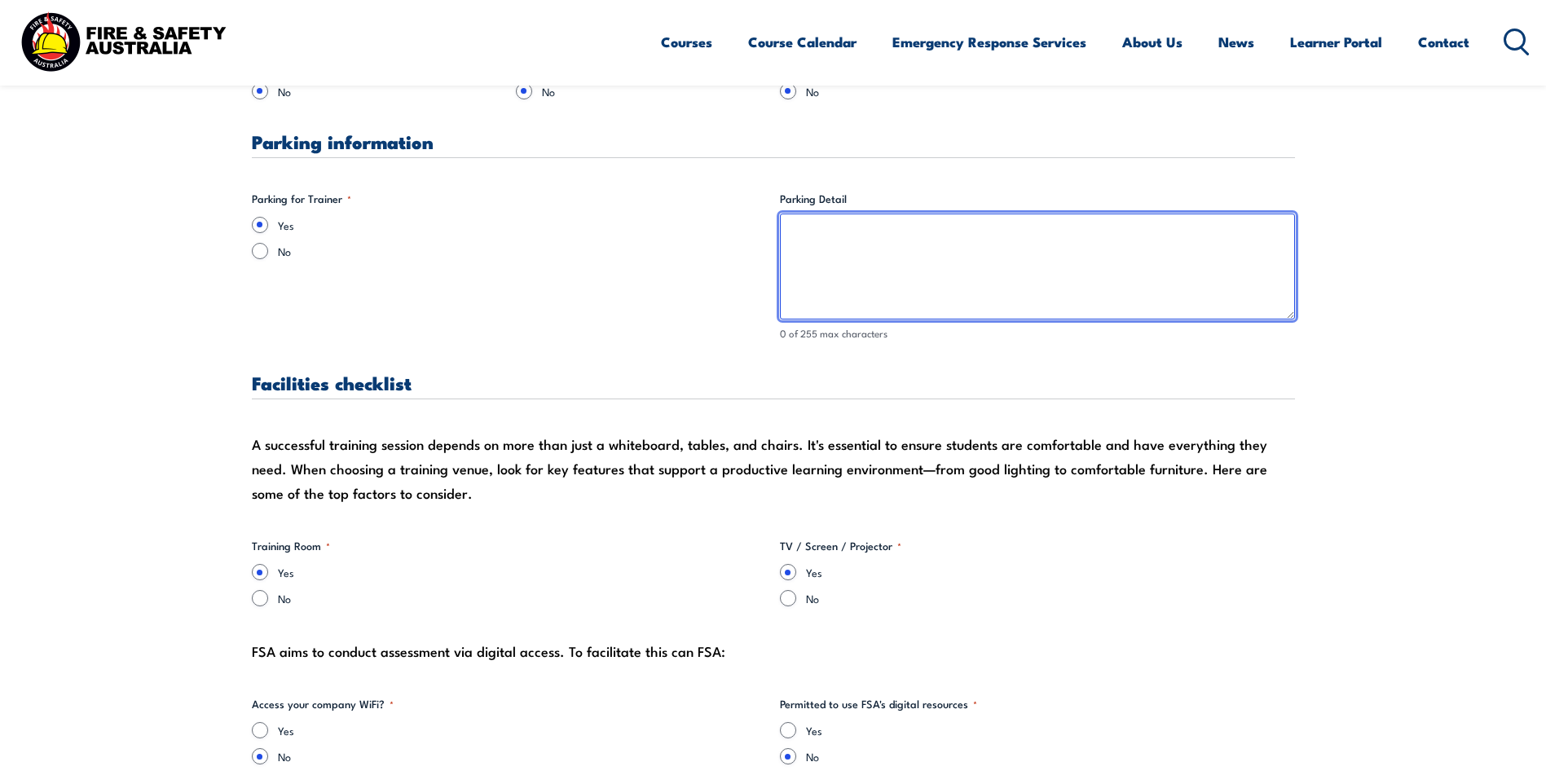
click at [1057, 273] on textarea "Parking Detail" at bounding box center [1038, 266] width 515 height 106
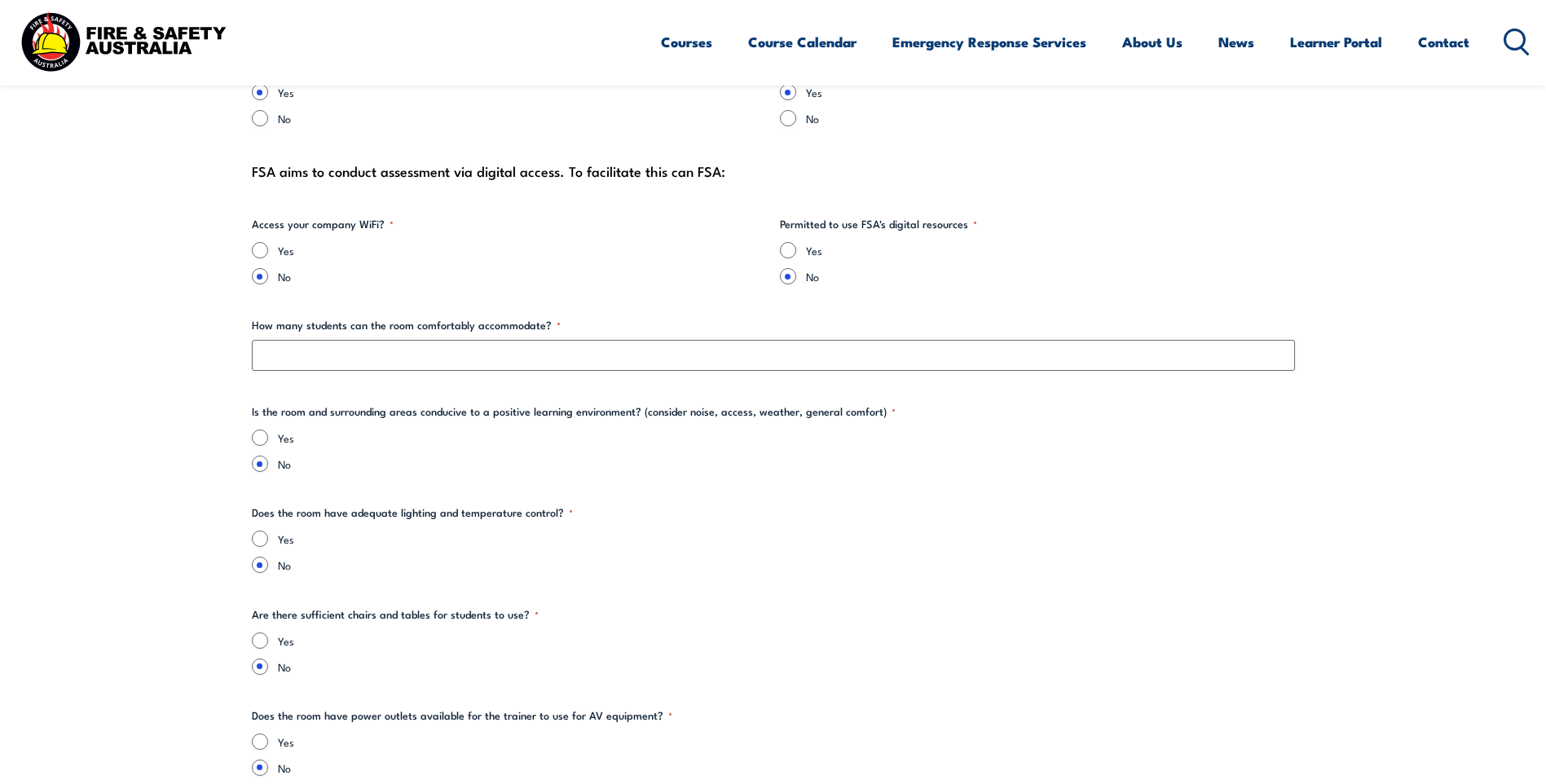
scroll to position [1711, 0]
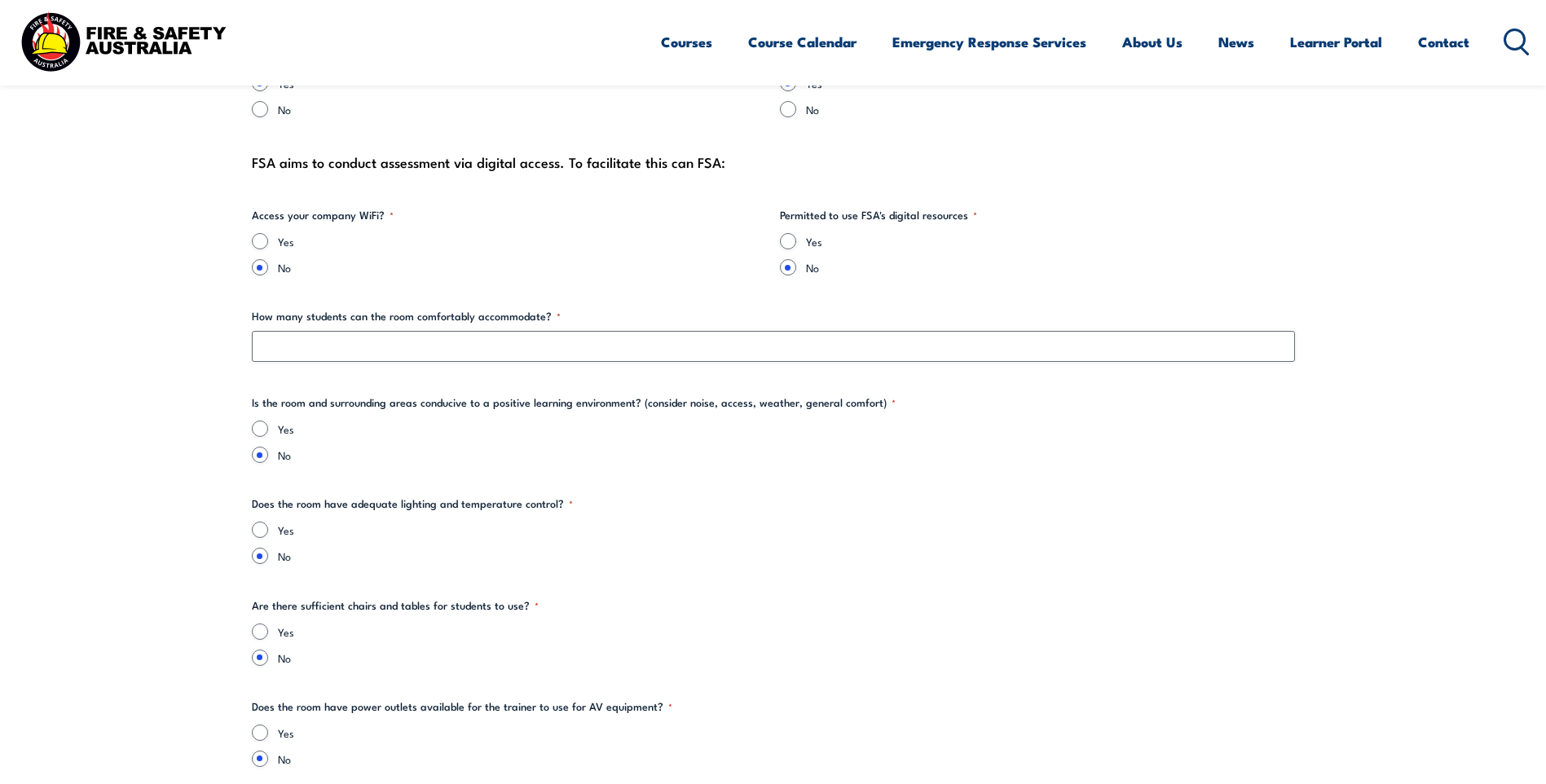
type textarea "Crown multi-level parking facility"
click at [257, 247] on input "Yes" at bounding box center [260, 241] width 16 height 16
radio input "true"
click at [797, 240] on div "Yes" at bounding box center [1038, 241] width 515 height 16
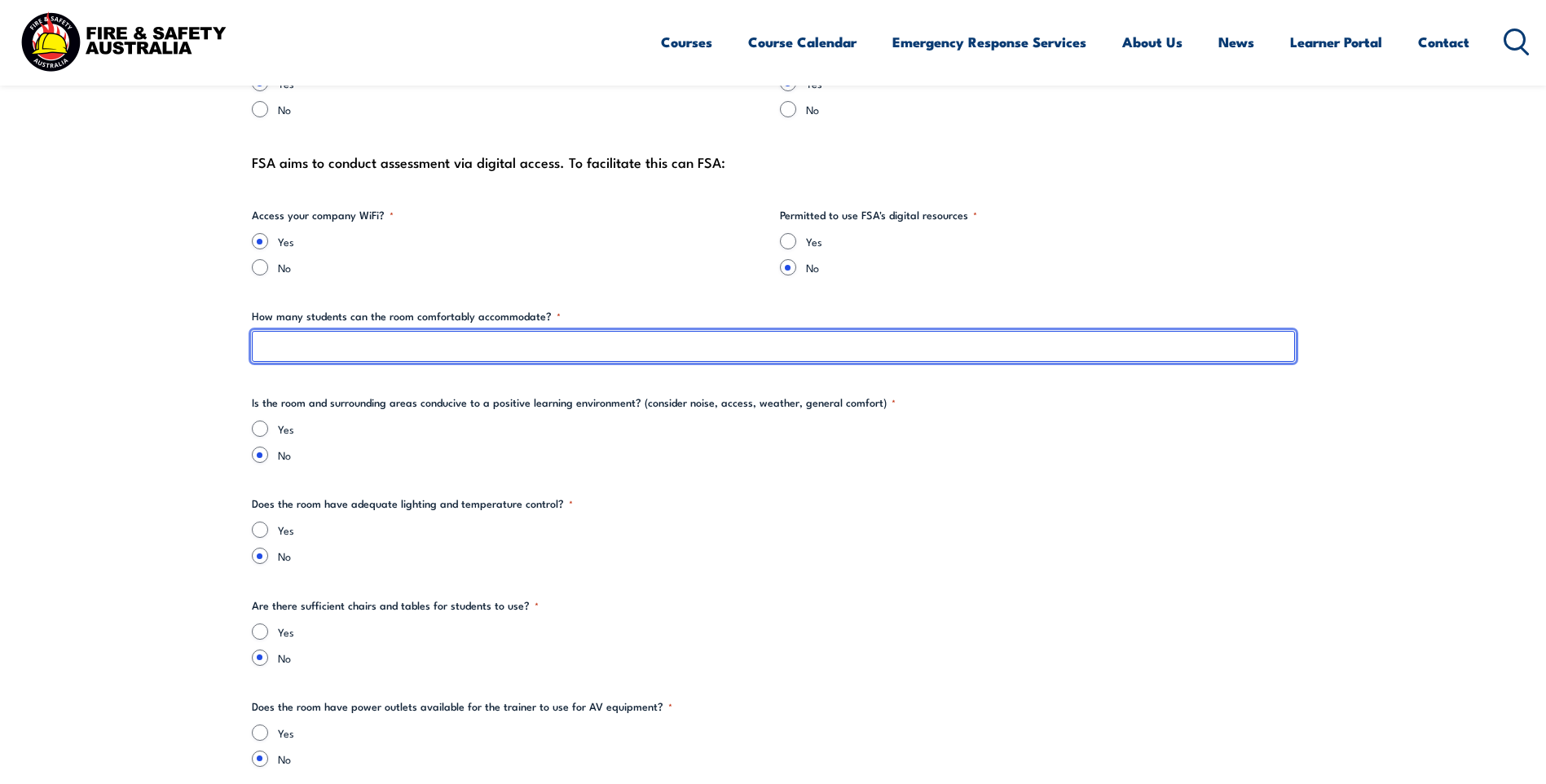
click at [570, 343] on input "How many students can the room comfortably accommodate? *" at bounding box center [773, 346] width 1043 height 31
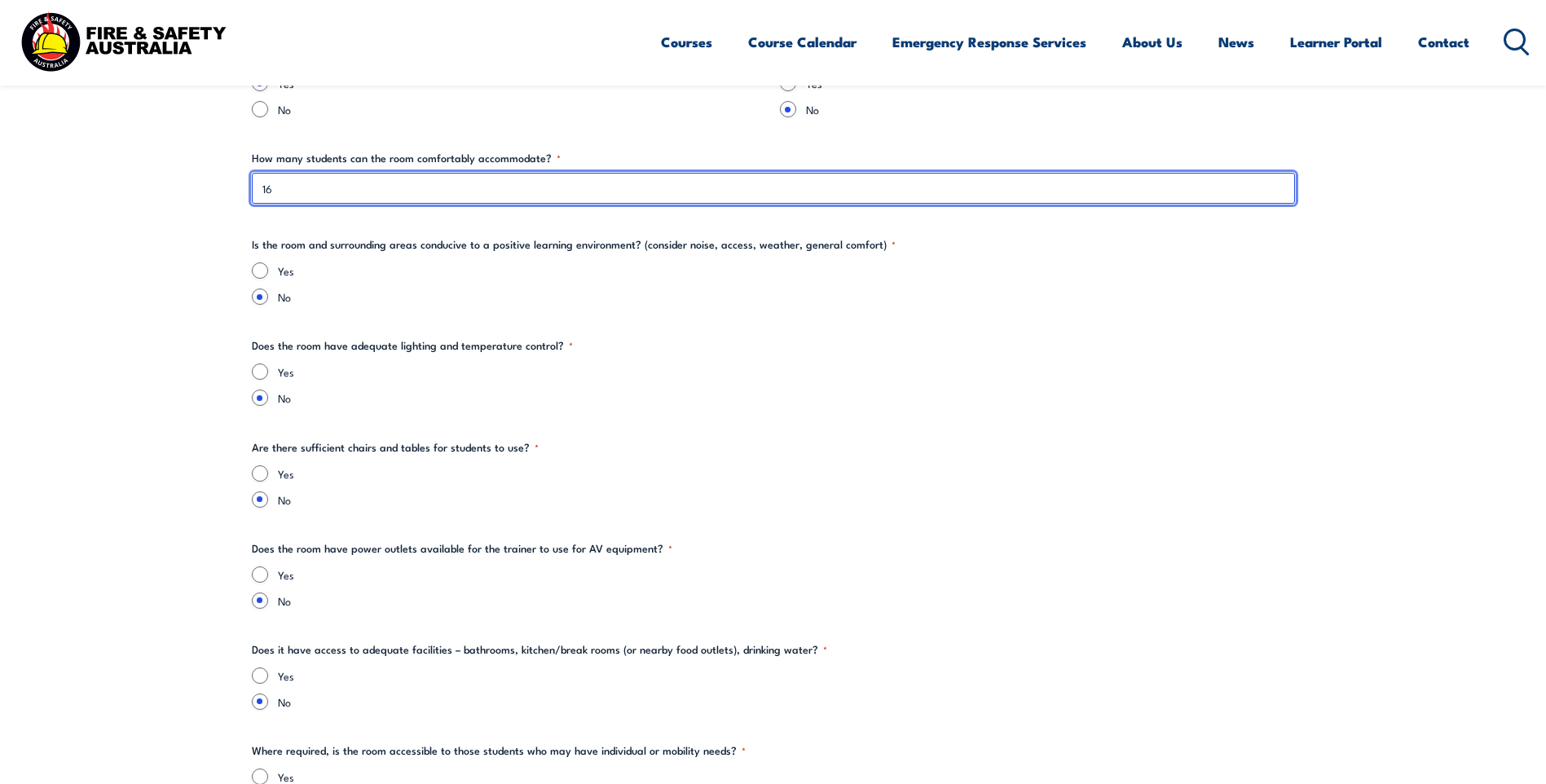
scroll to position [1874, 0]
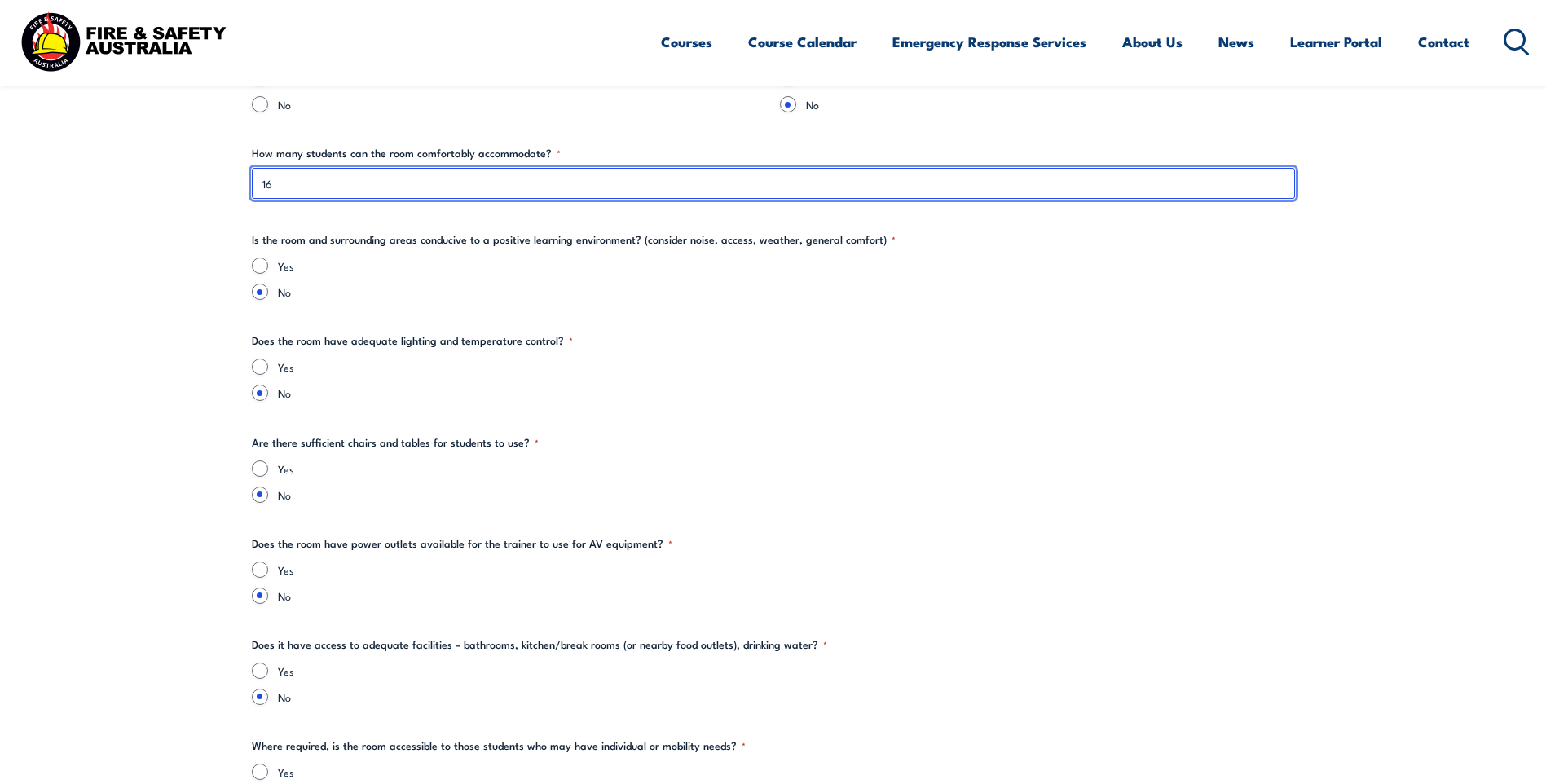
type input "16"
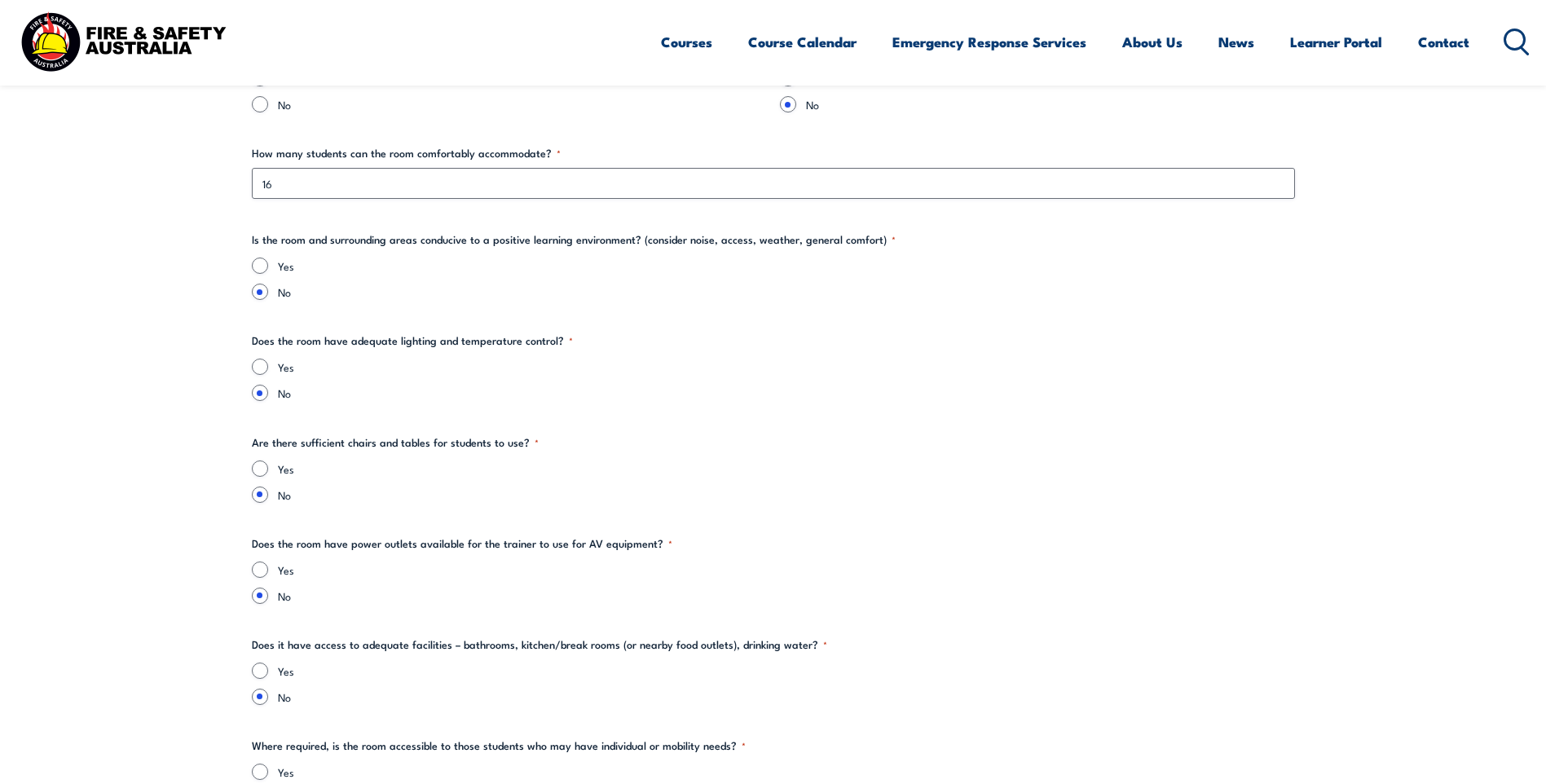
click at [266, 262] on div "Yes" at bounding box center [773, 265] width 1043 height 16
click at [255, 265] on input "Yes" at bounding box center [260, 265] width 16 height 16
radio input "true"
click at [261, 368] on input "Yes" at bounding box center [260, 367] width 16 height 16
radio input "true"
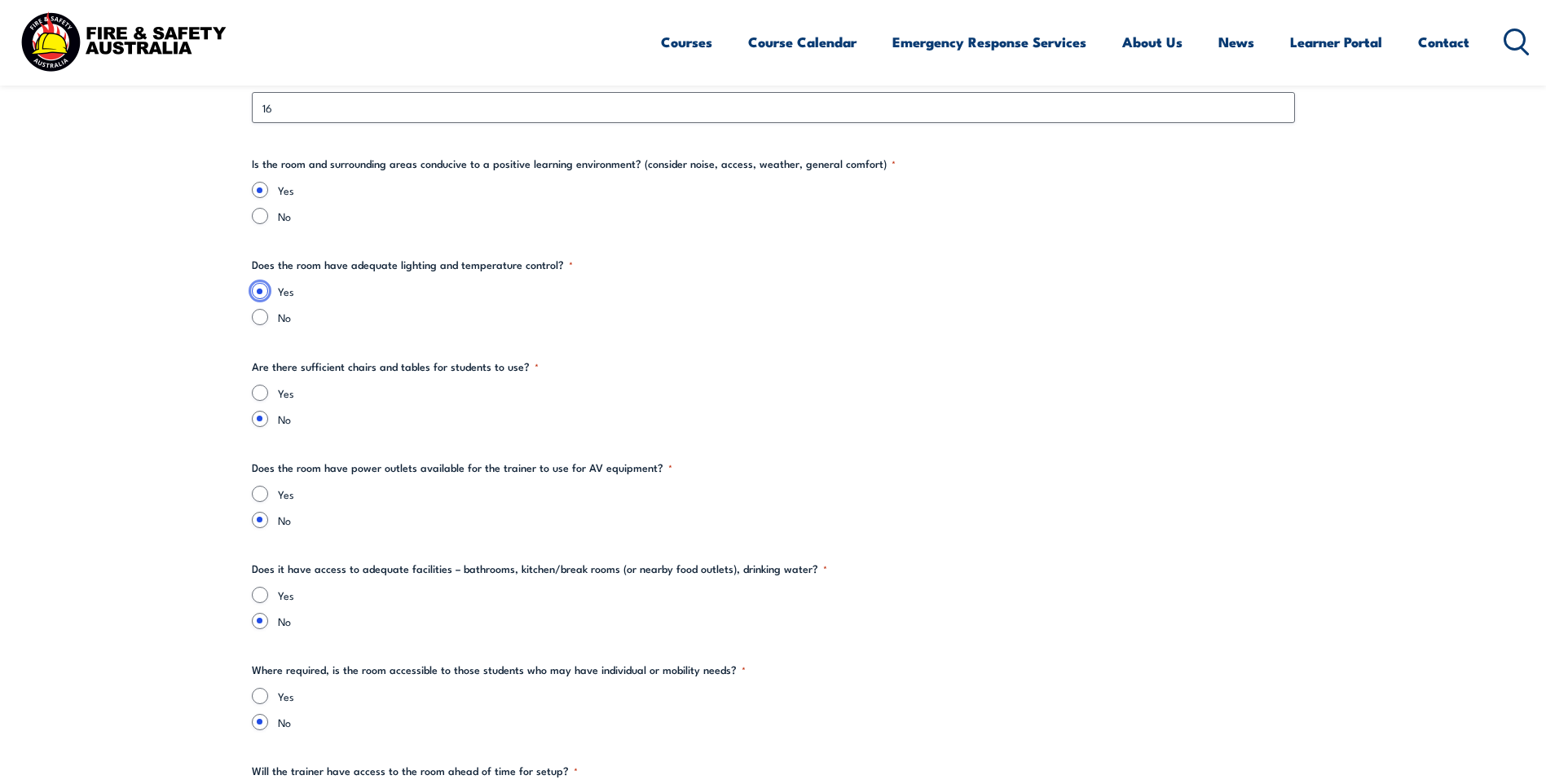
scroll to position [2037, 0]
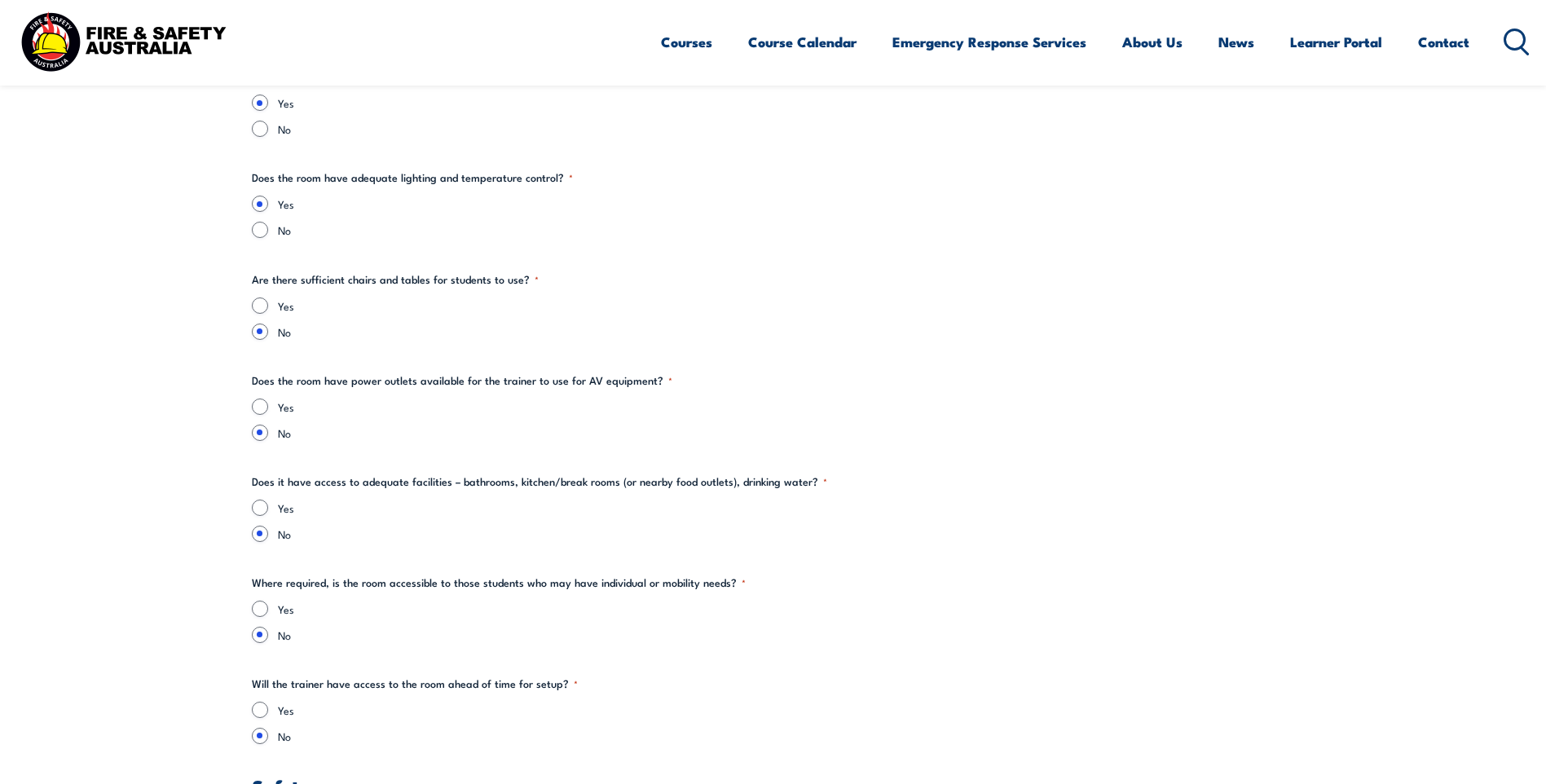
click at [262, 314] on div "Yes No" at bounding box center [773, 318] width 1043 height 42
drag, startPoint x: 262, startPoint y: 314, endPoint x: 261, endPoint y: 305, distance: 9.1
click at [261, 305] on input "Yes" at bounding box center [260, 305] width 16 height 16
radio input "true"
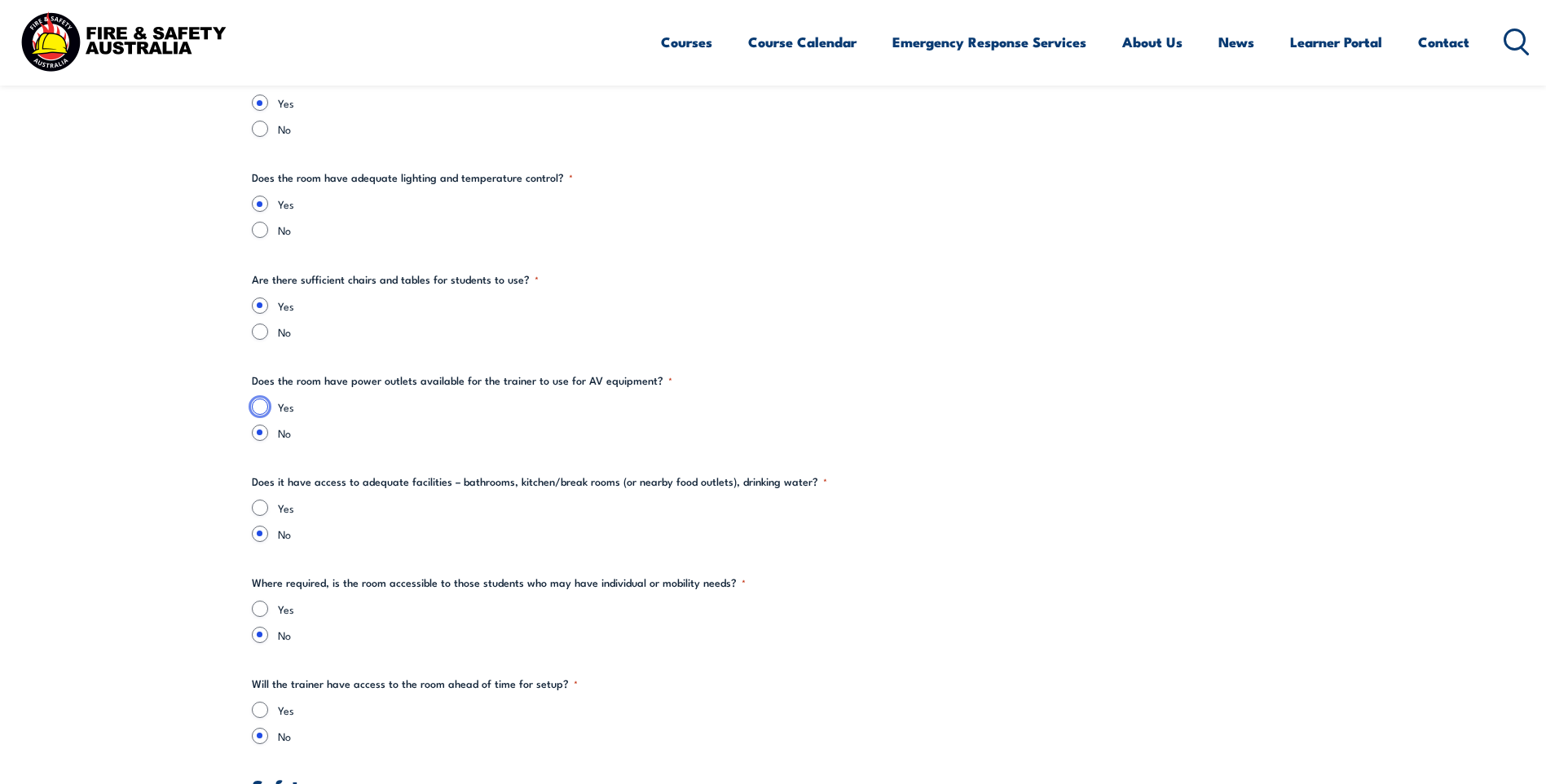
click at [257, 412] on input "Yes" at bounding box center [260, 407] width 16 height 16
radio input "true"
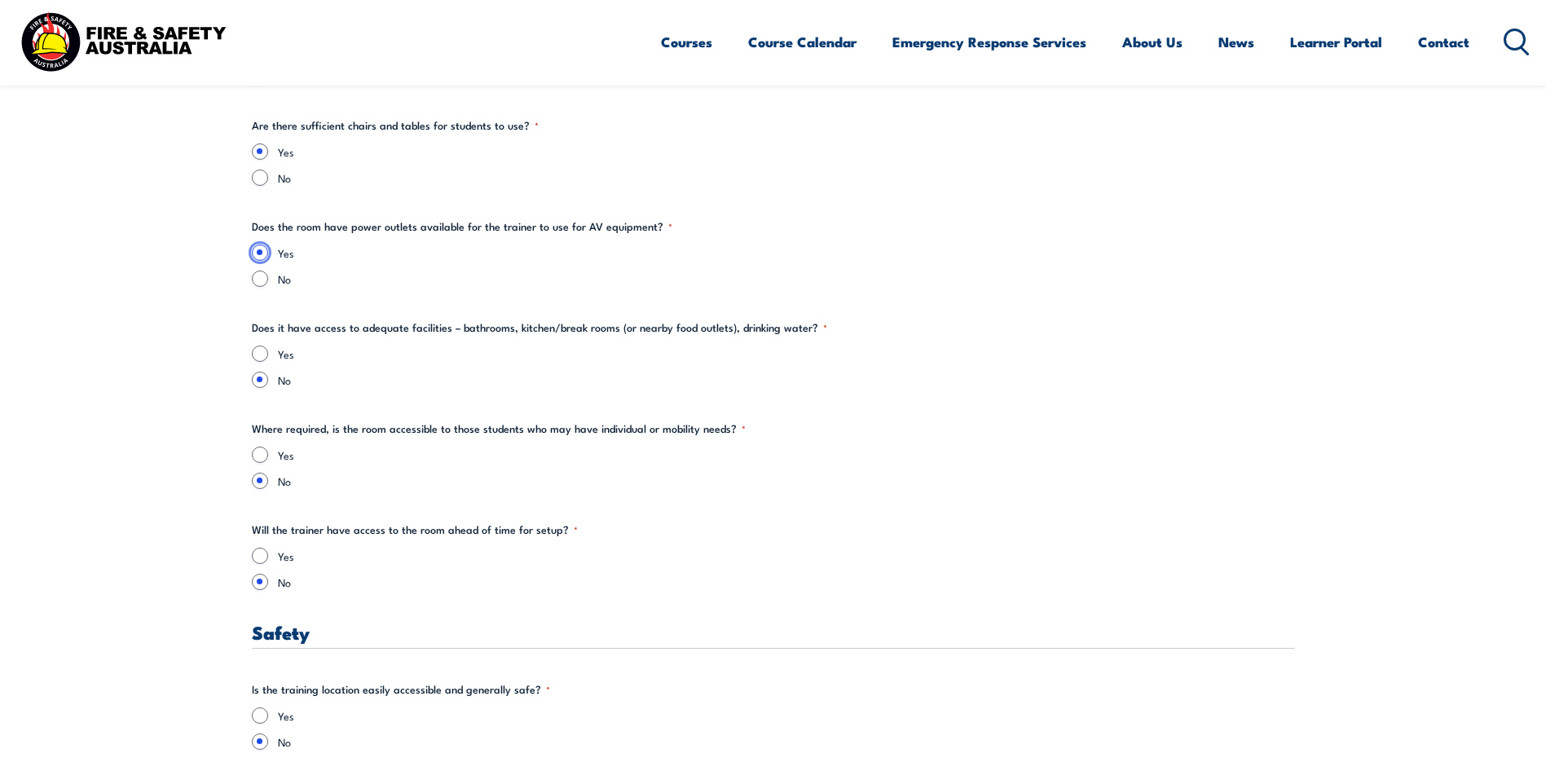
scroll to position [2200, 0]
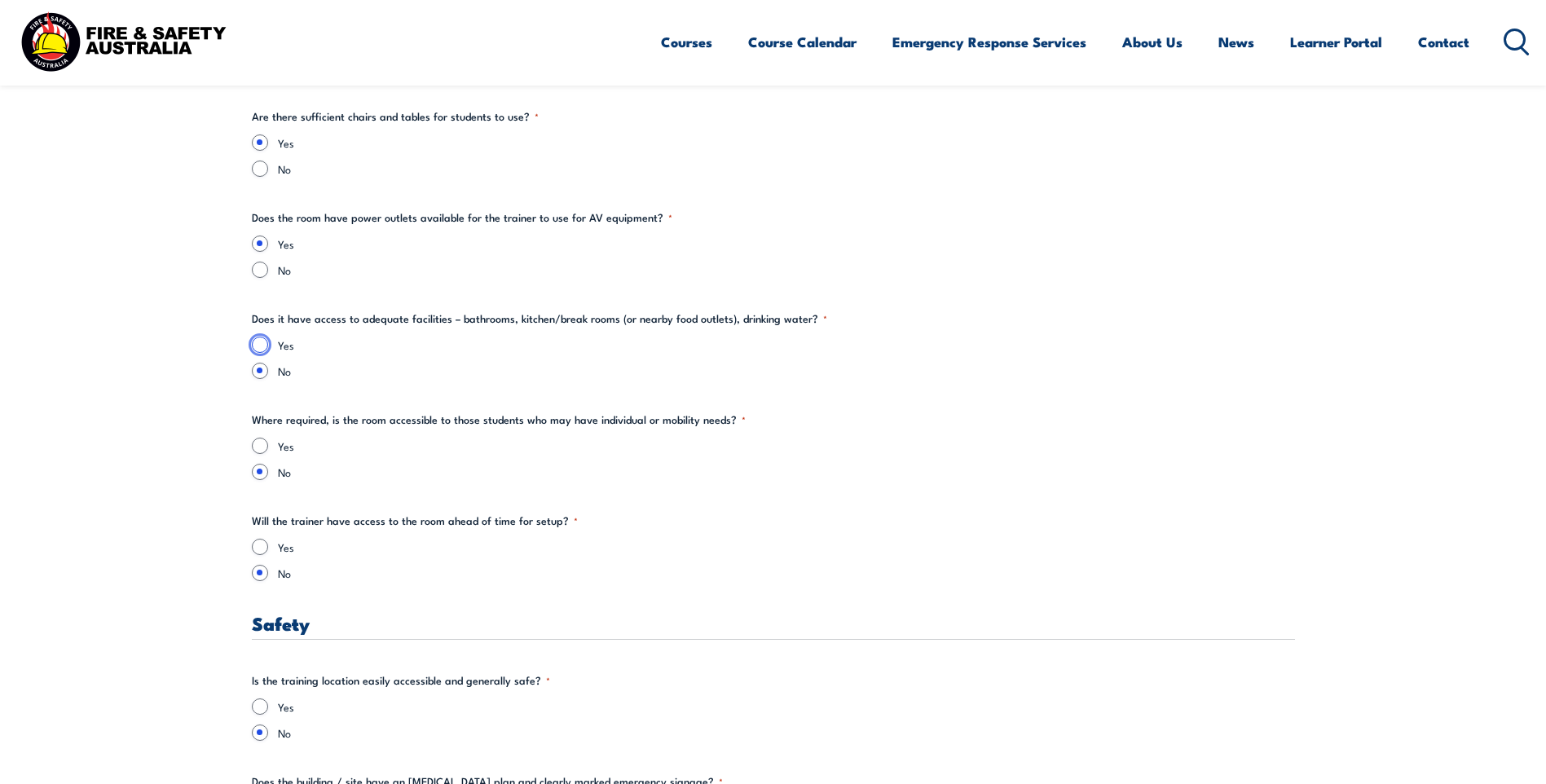
click at [267, 341] on input "Yes" at bounding box center [260, 345] width 16 height 16
radio input "true"
click at [269, 445] on div "Yes" at bounding box center [773, 446] width 1043 height 16
click at [264, 445] on input "Yes" at bounding box center [260, 446] width 16 height 16
radio input "true"
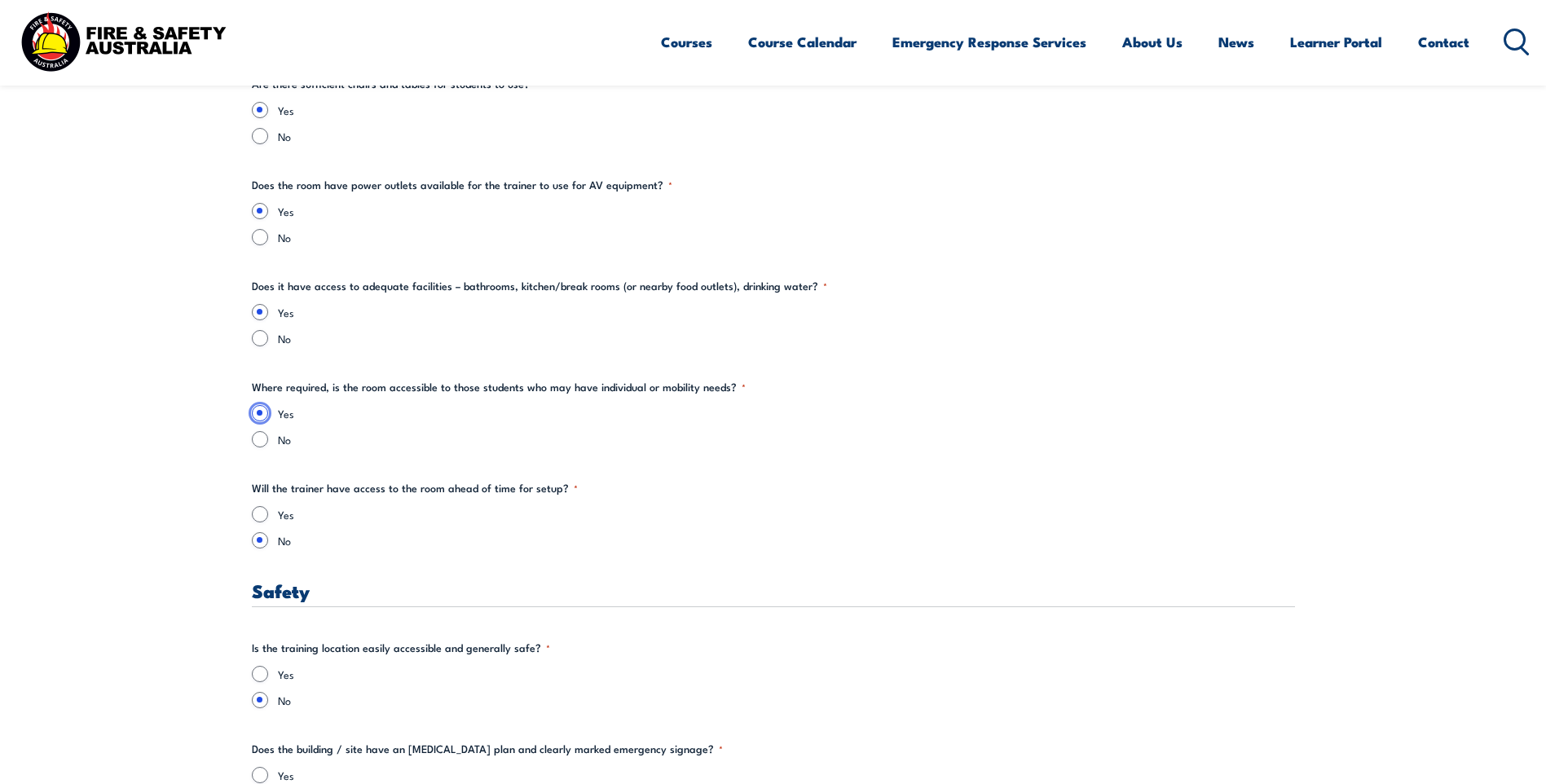
scroll to position [2281, 0]
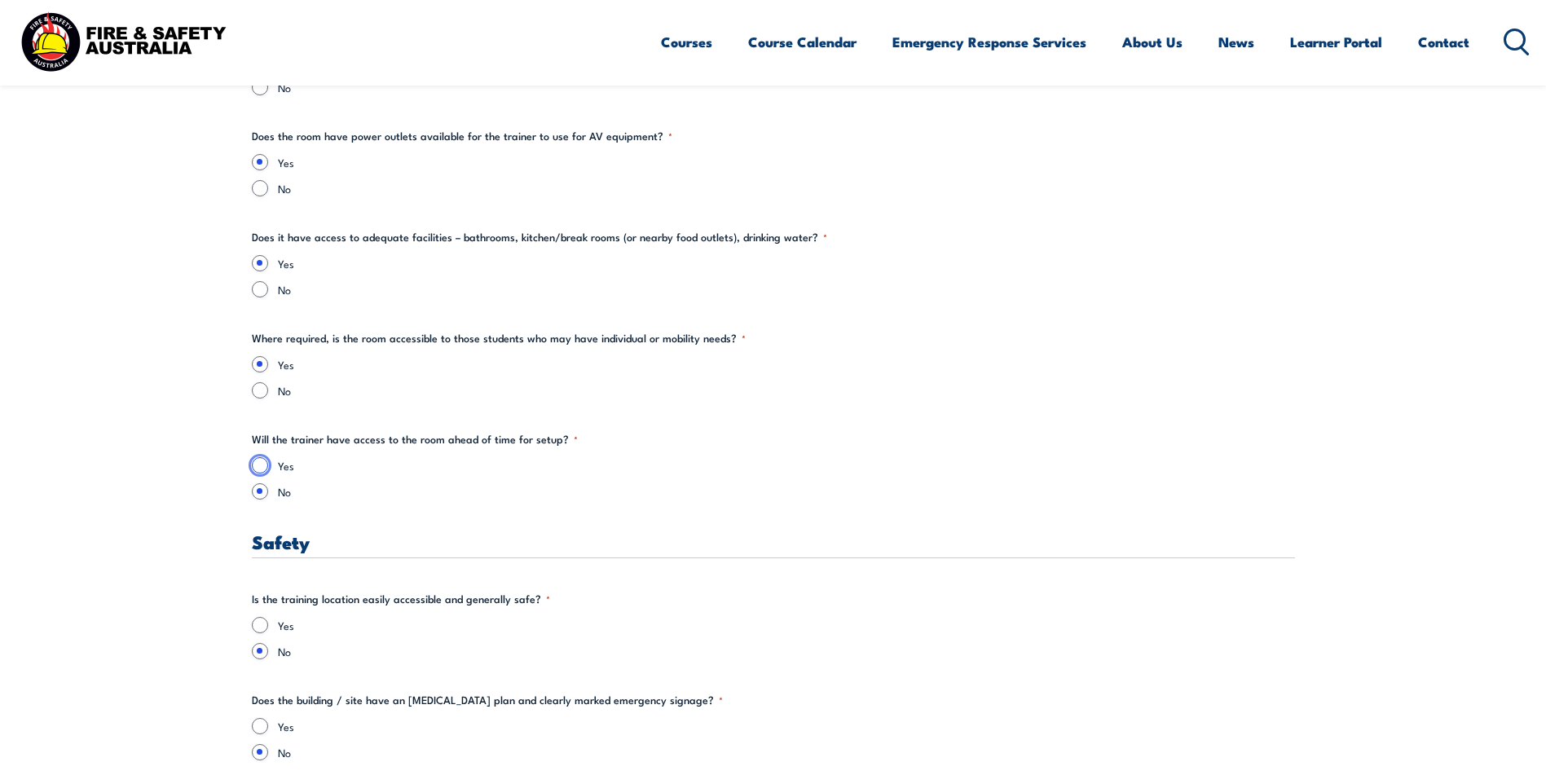
click at [261, 460] on input "Yes" at bounding box center [260, 466] width 16 height 16
radio input "true"
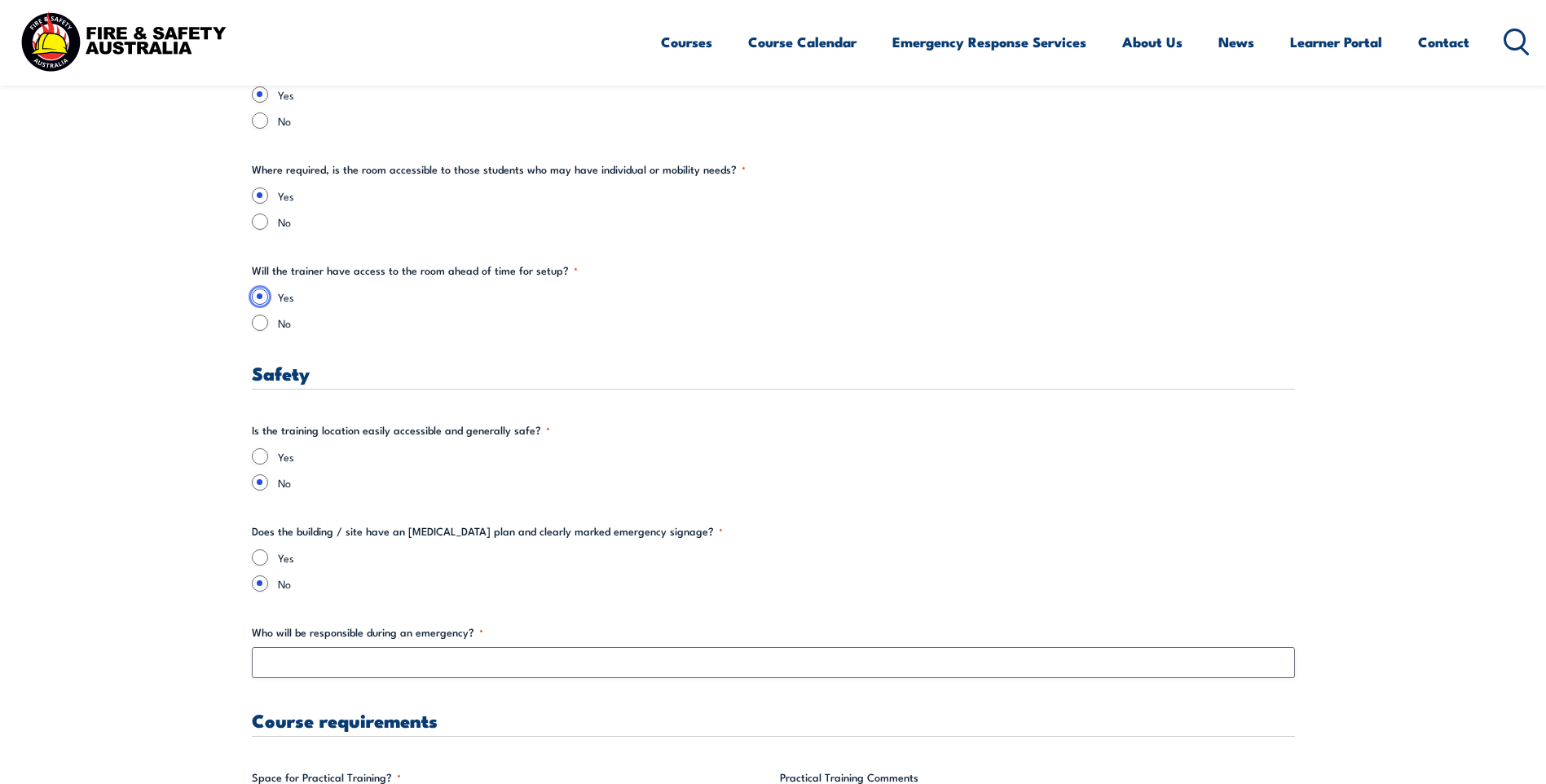
scroll to position [2688, 0]
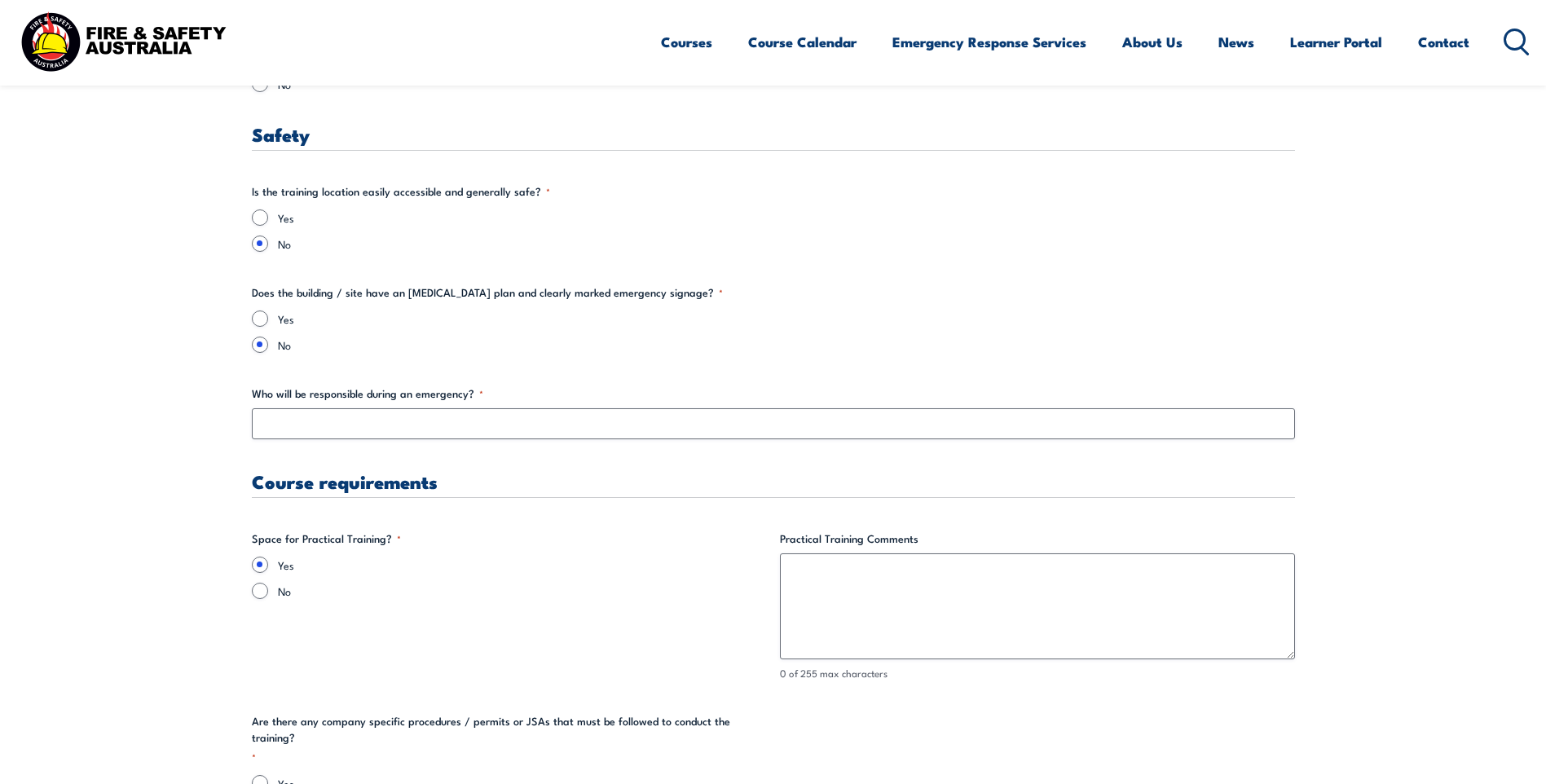
click at [338, 203] on fieldset "Is the training location easily accessible and generally safe? * Yes No" at bounding box center [773, 217] width 1043 height 69
click at [260, 218] on input "Yes" at bounding box center [260, 217] width 16 height 16
radio input "true"
click at [266, 316] on input "Yes" at bounding box center [260, 318] width 16 height 16
radio input "true"
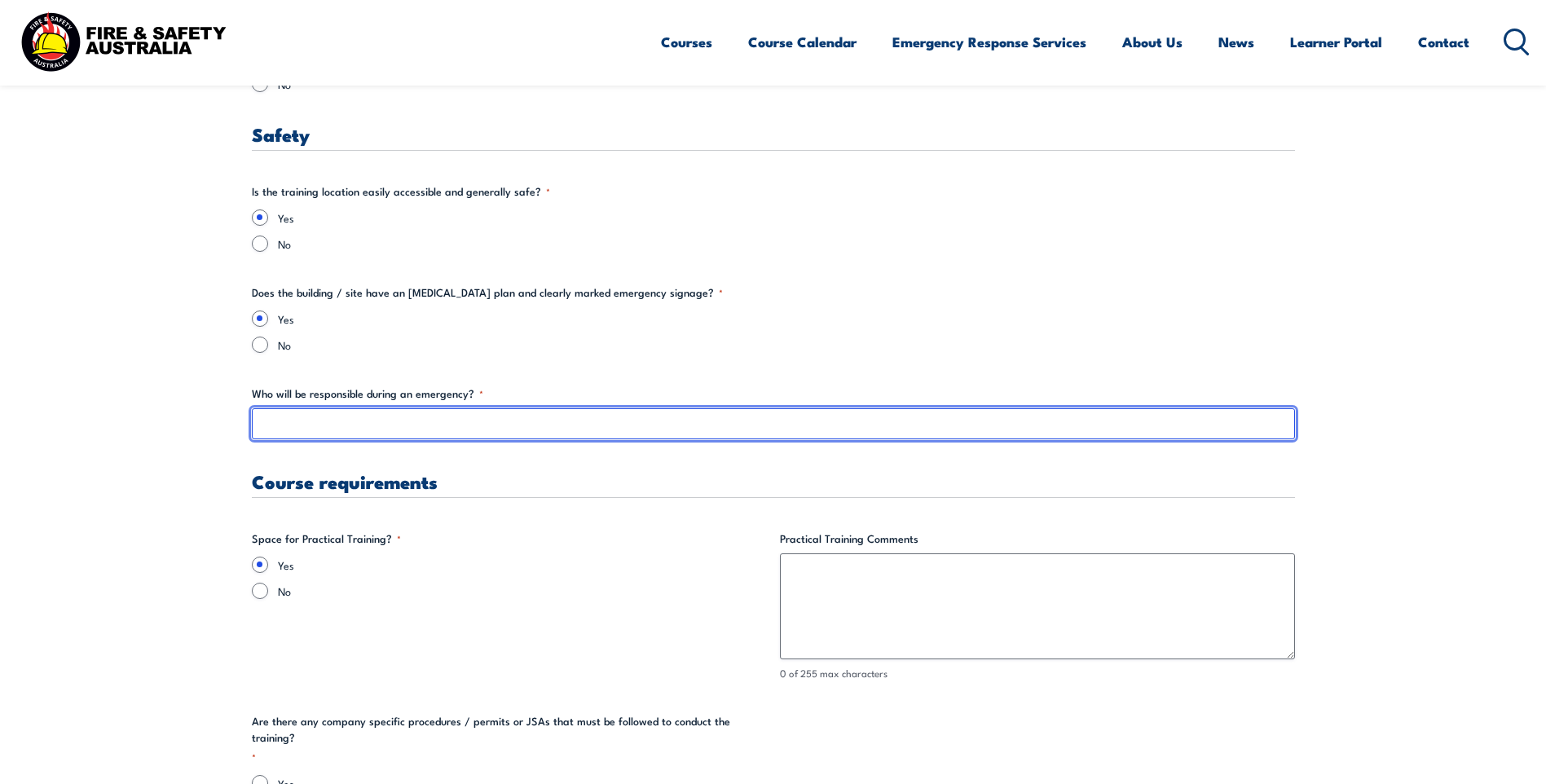
click at [349, 426] on input "Who will be responsible during an emergency? *" at bounding box center [773, 424] width 1043 height 31
type input "W"
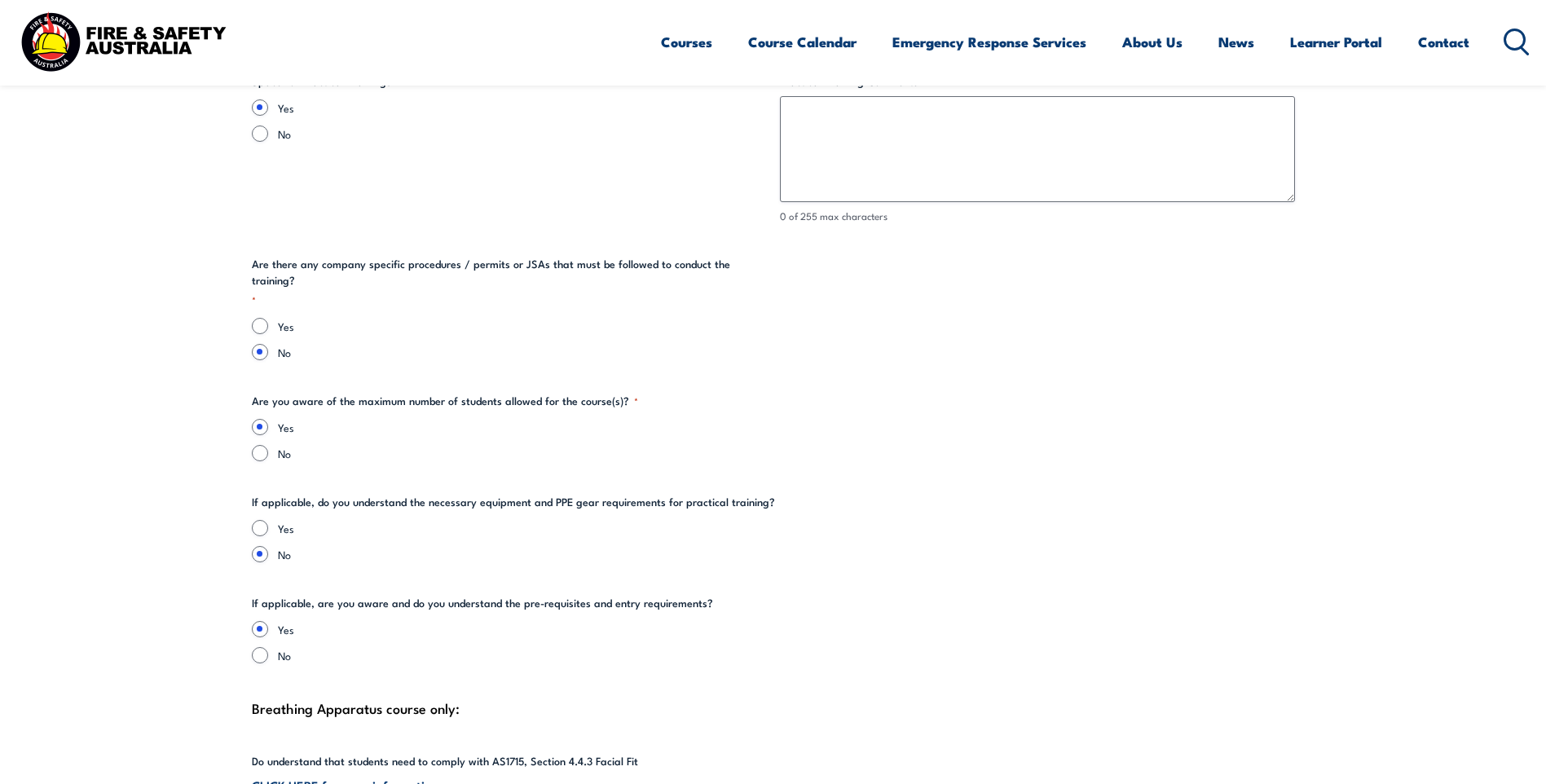
scroll to position [3340, 0]
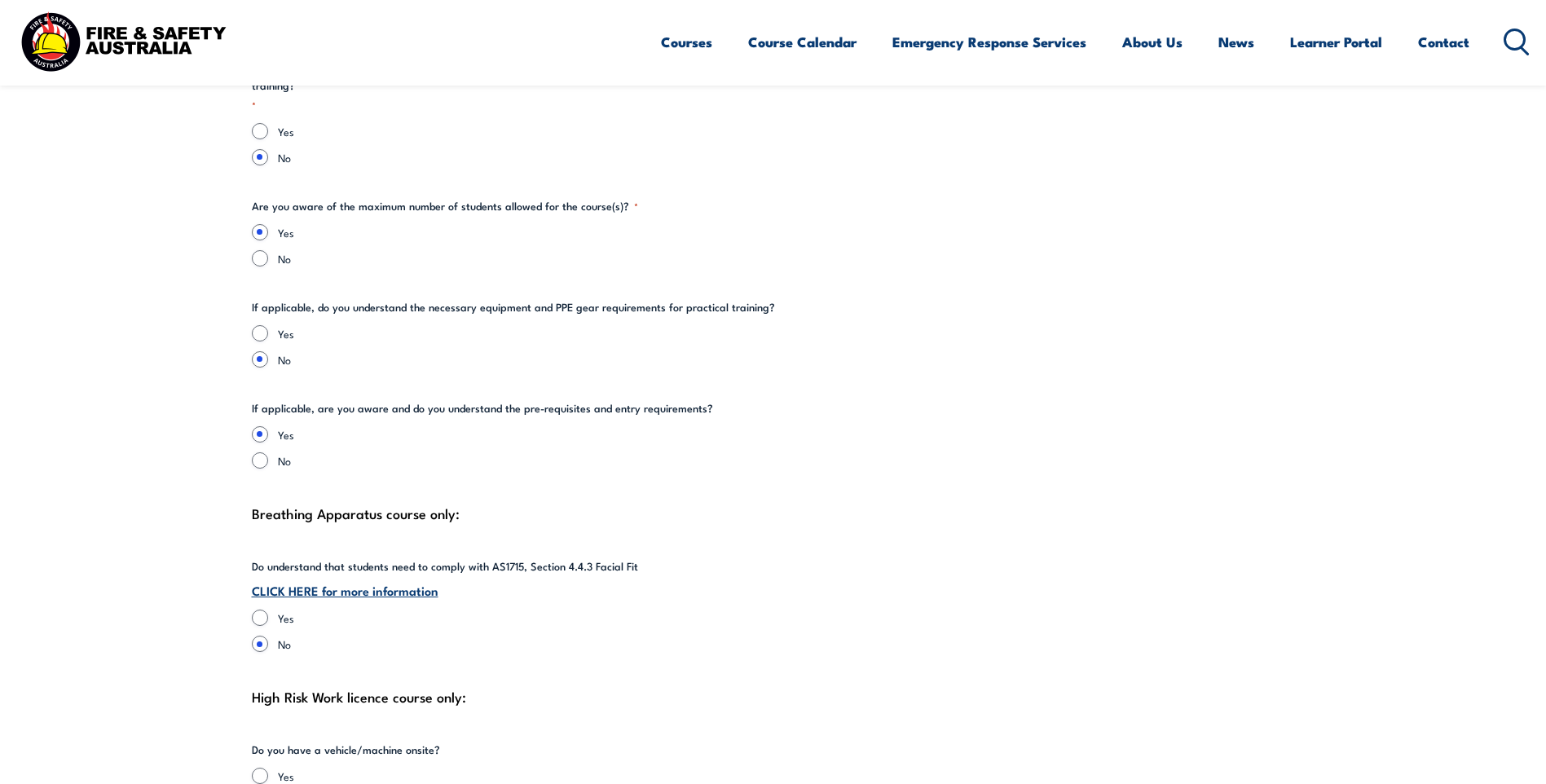
type input "Site warden"
click at [264, 325] on input "Yes" at bounding box center [260, 333] width 16 height 16
radio input "true"
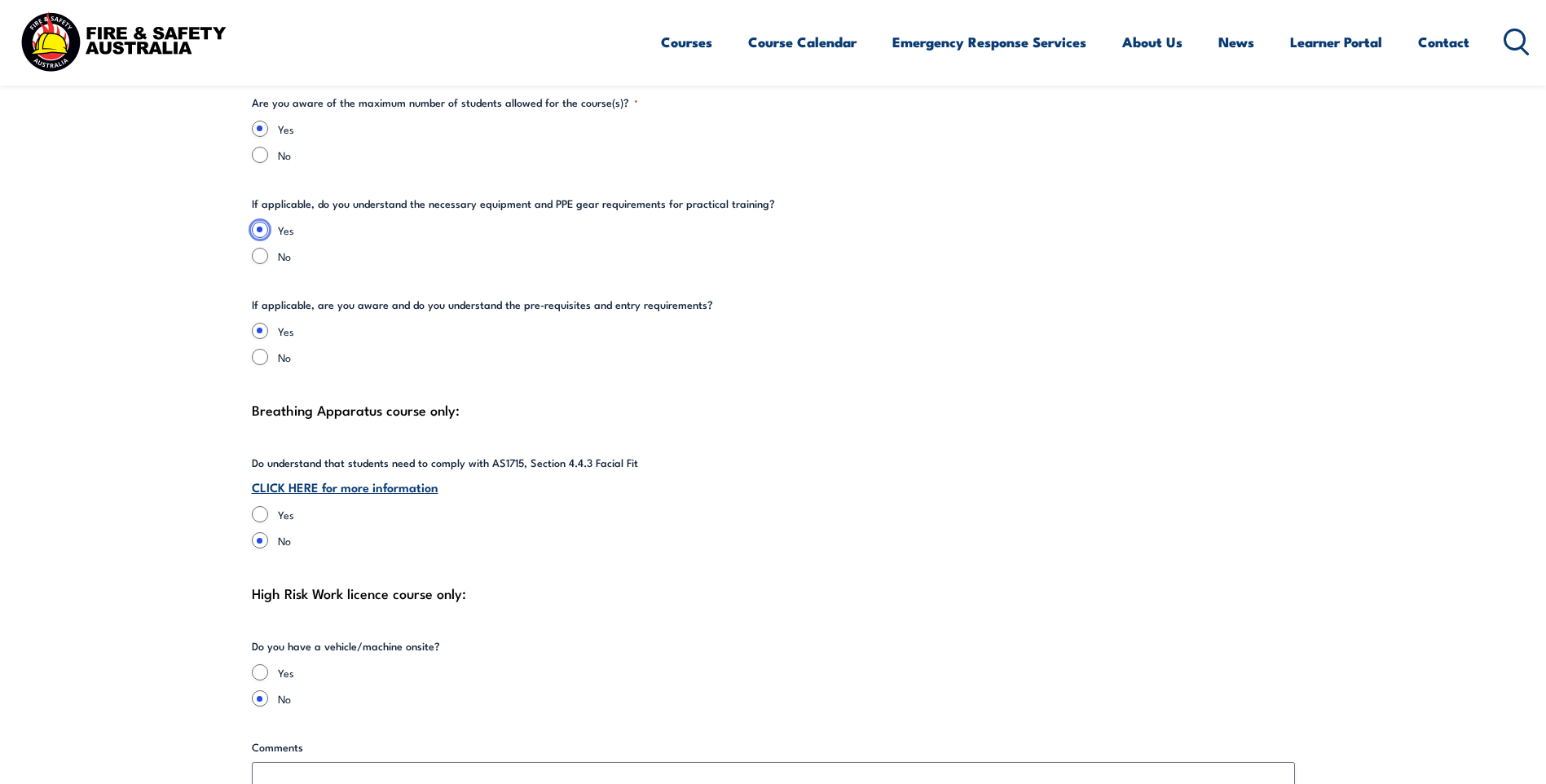
scroll to position [3585, 0]
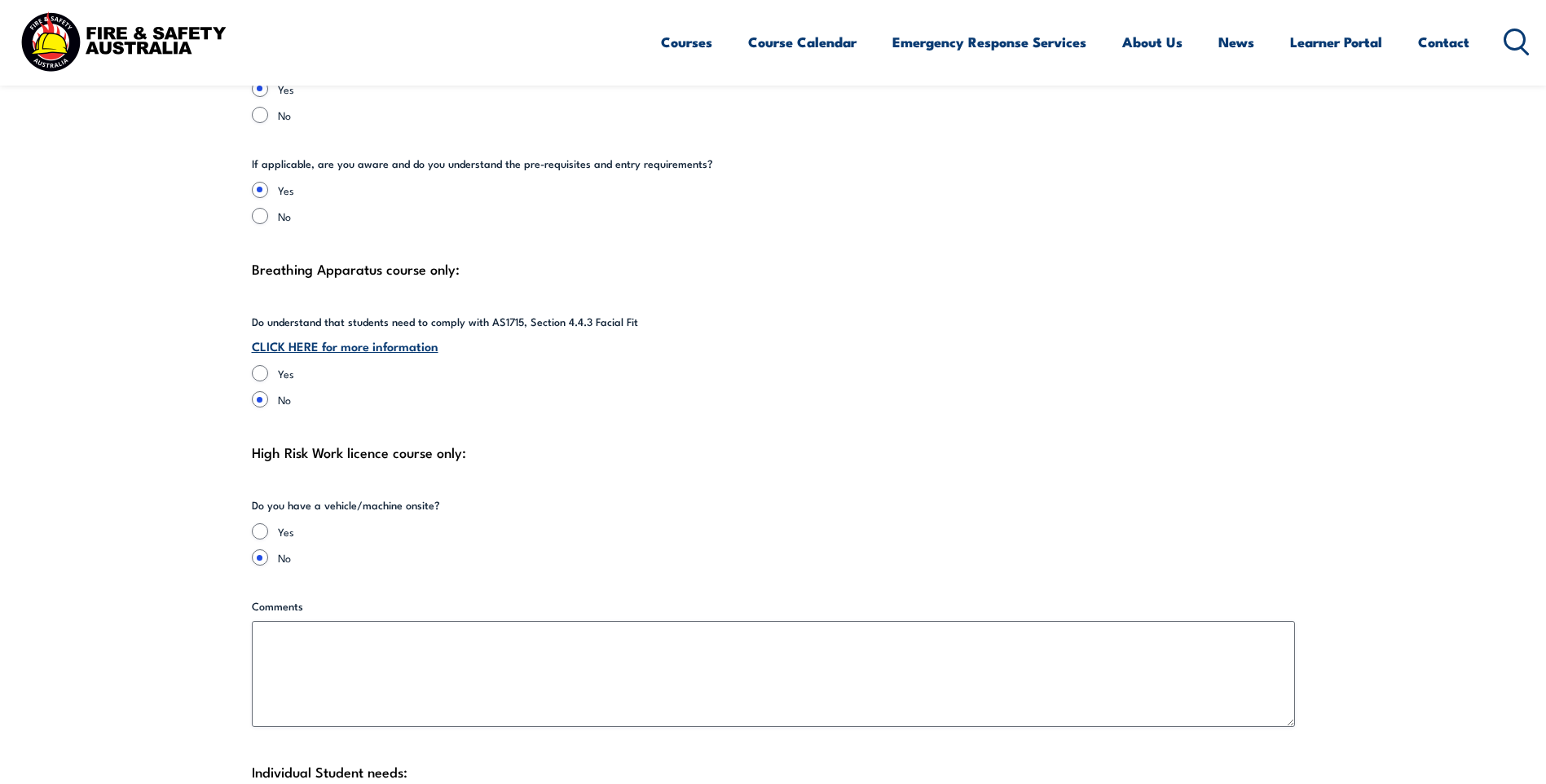
click at [259, 366] on div "Yes No" at bounding box center [773, 386] width 1043 height 42
click at [259, 365] on input "Yes" at bounding box center [260, 373] width 16 height 16
radio input "true"
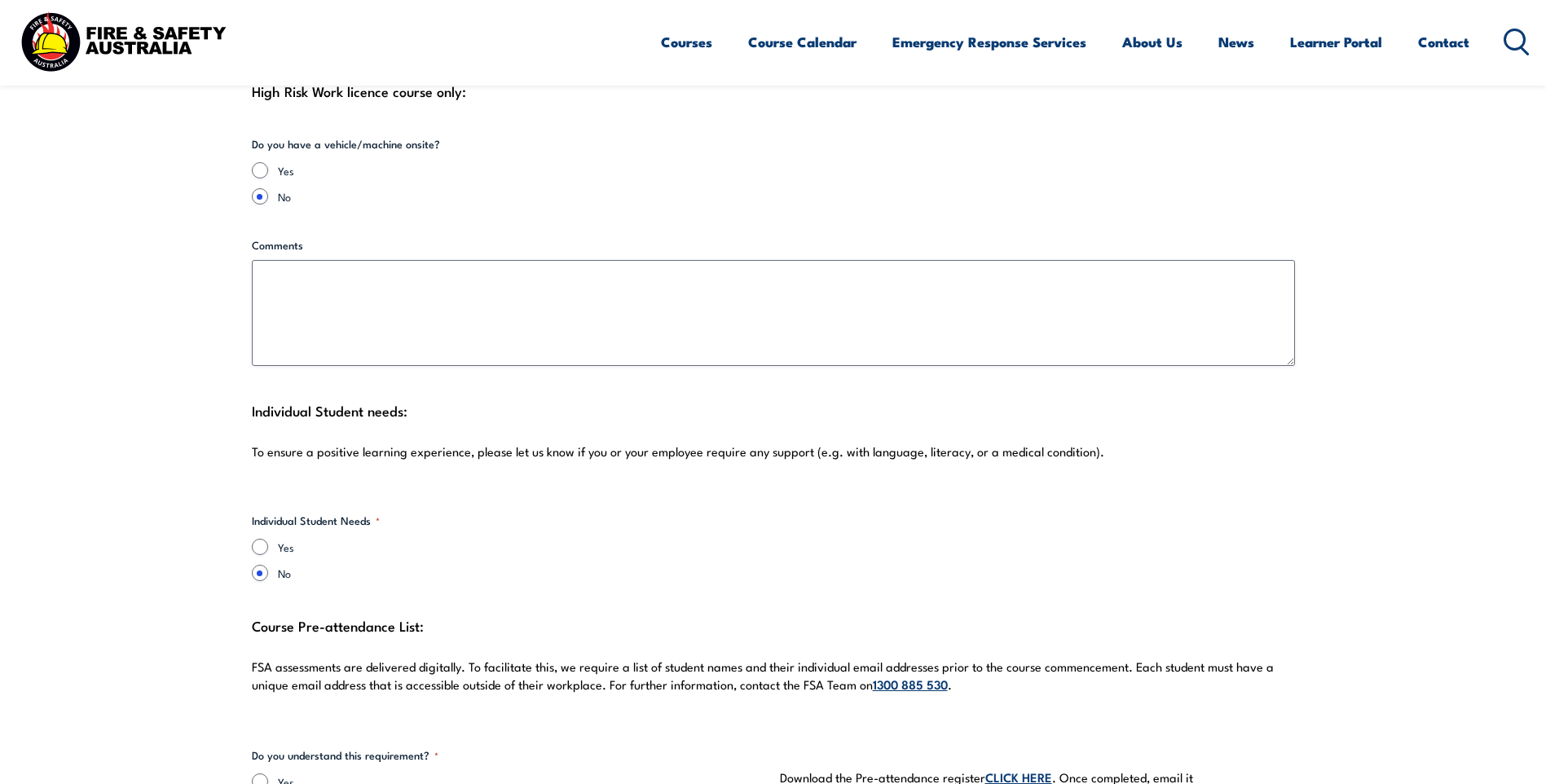
scroll to position [3992, 0]
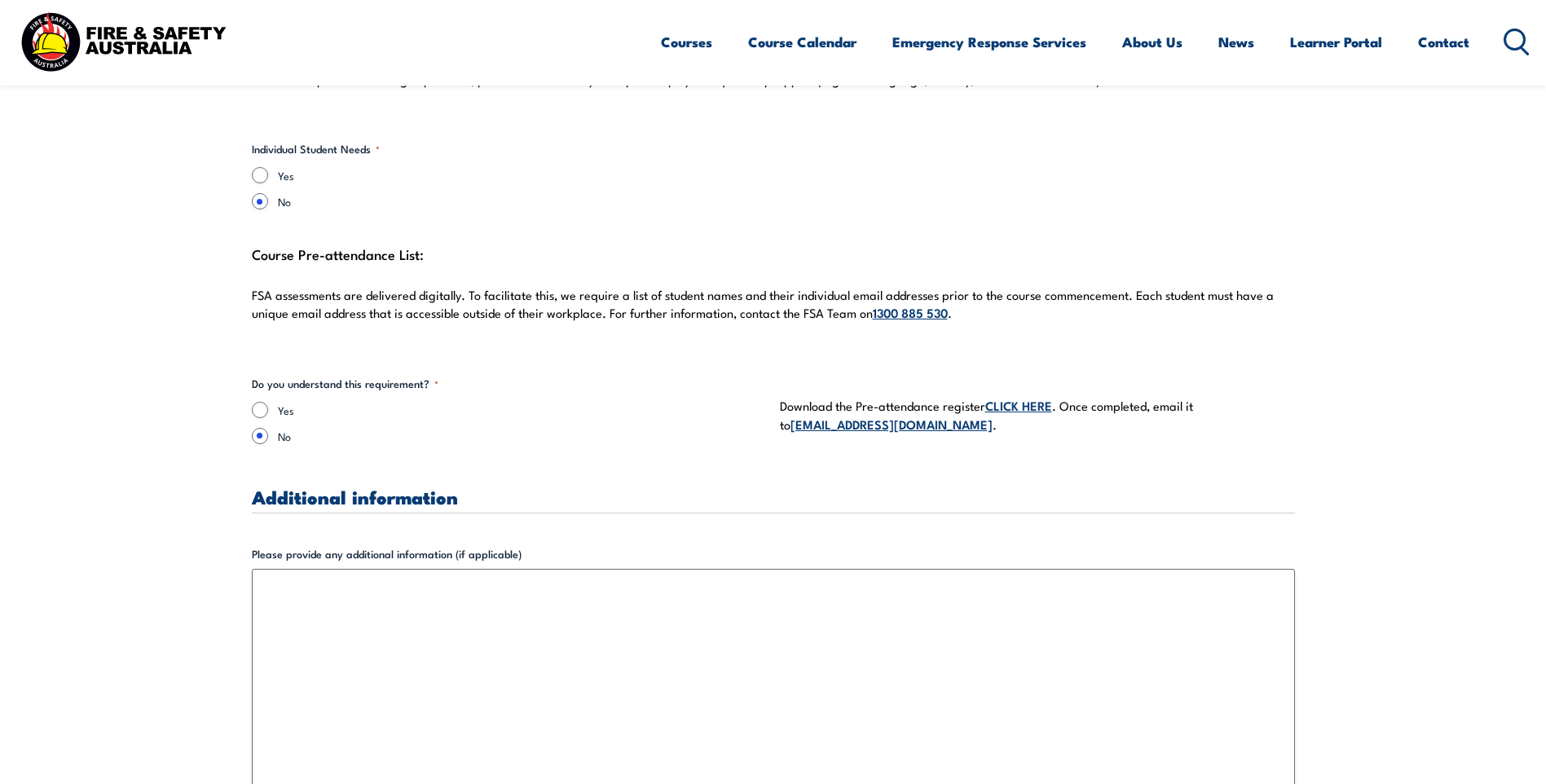
scroll to position [4318, 0]
click at [432, 408] on div "Yes No" at bounding box center [509, 422] width 515 height 42
click at [256, 401] on input "Yes" at bounding box center [260, 409] width 16 height 16
radio input "true"
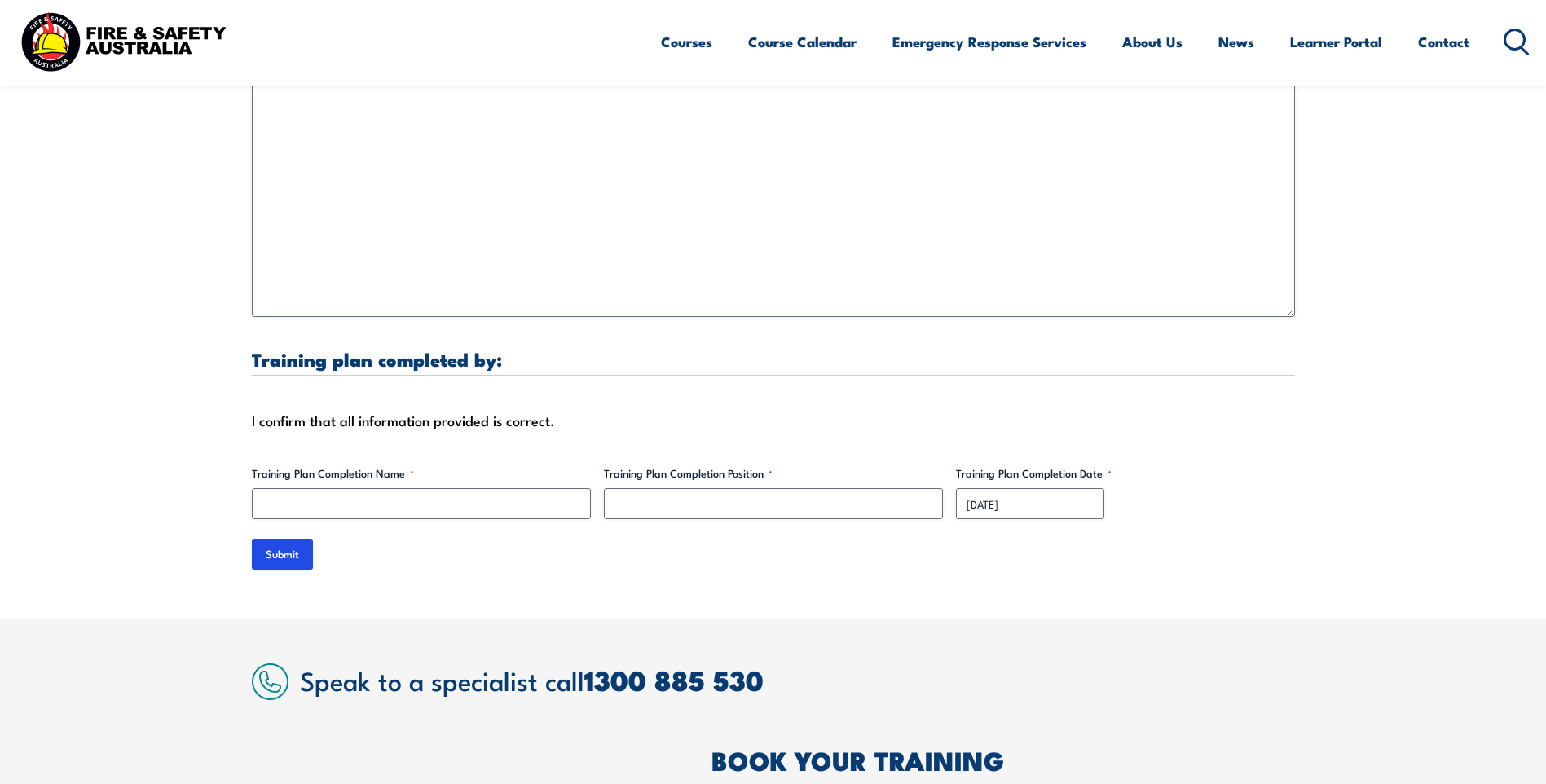
scroll to position [4807, 0]
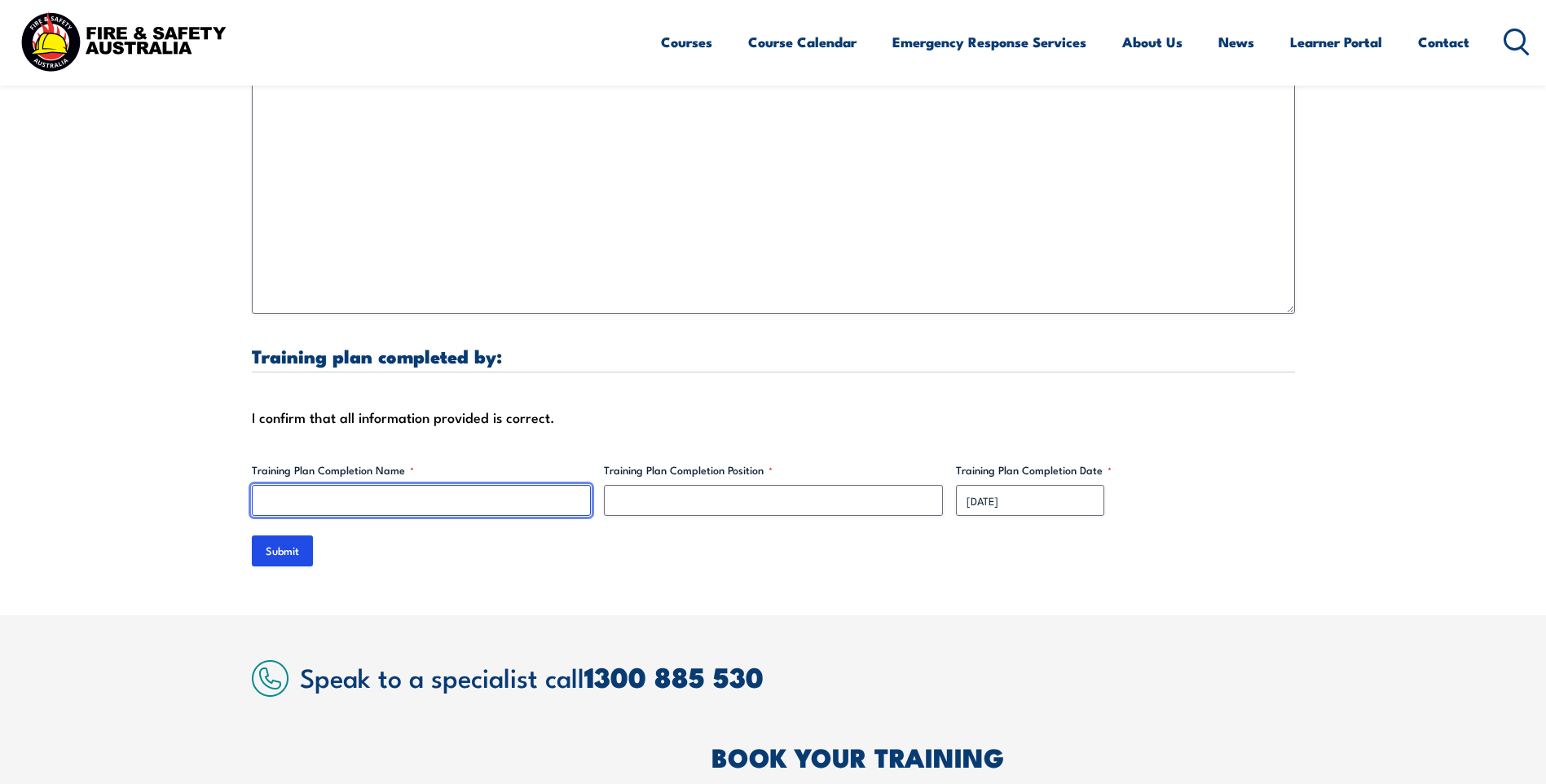
click at [334, 492] on input "Training Plan Completion Name *" at bounding box center [421, 501] width 339 height 31
type input "[PERSON_NAME]"
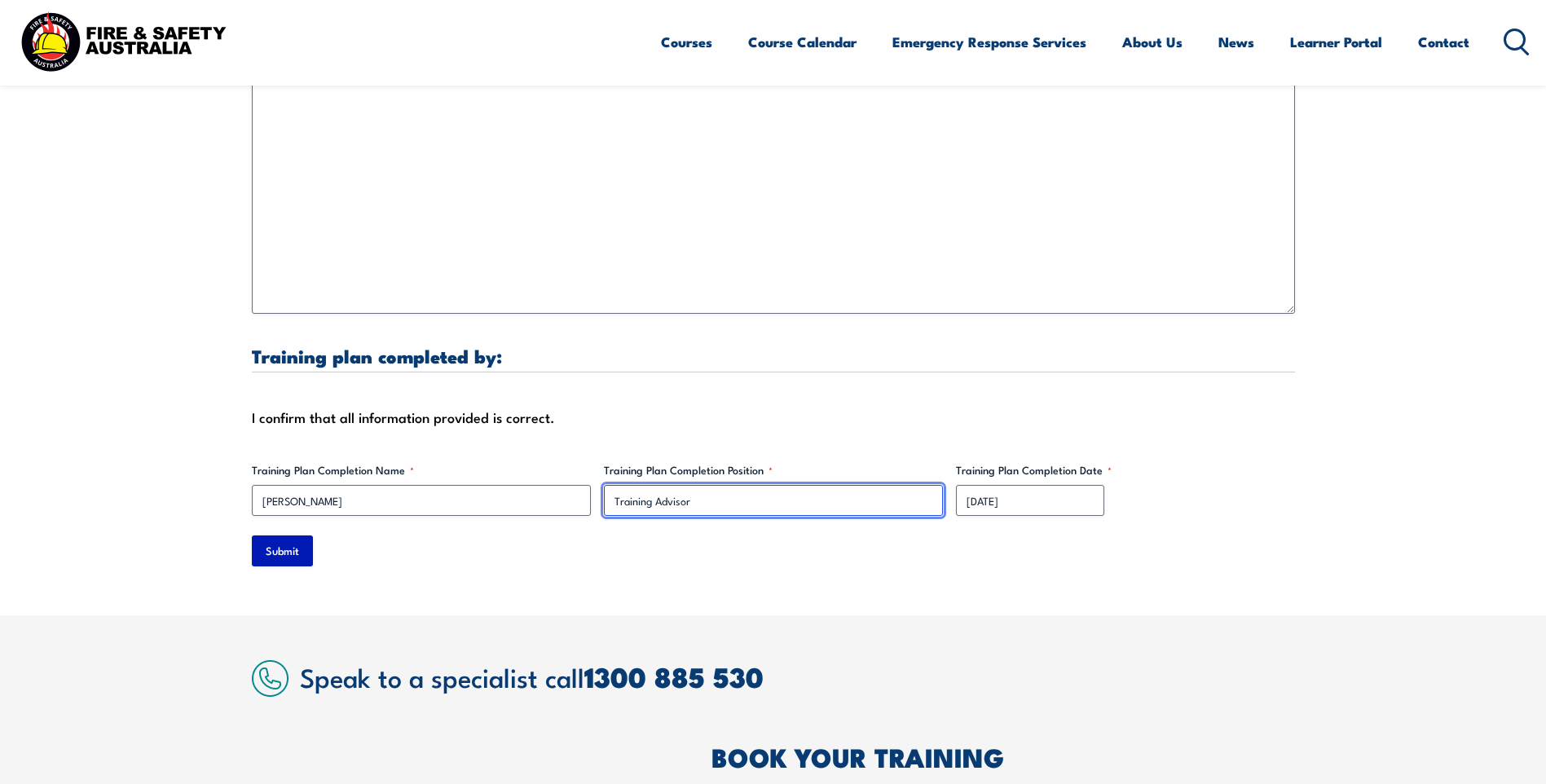
type input "Training Advisor"
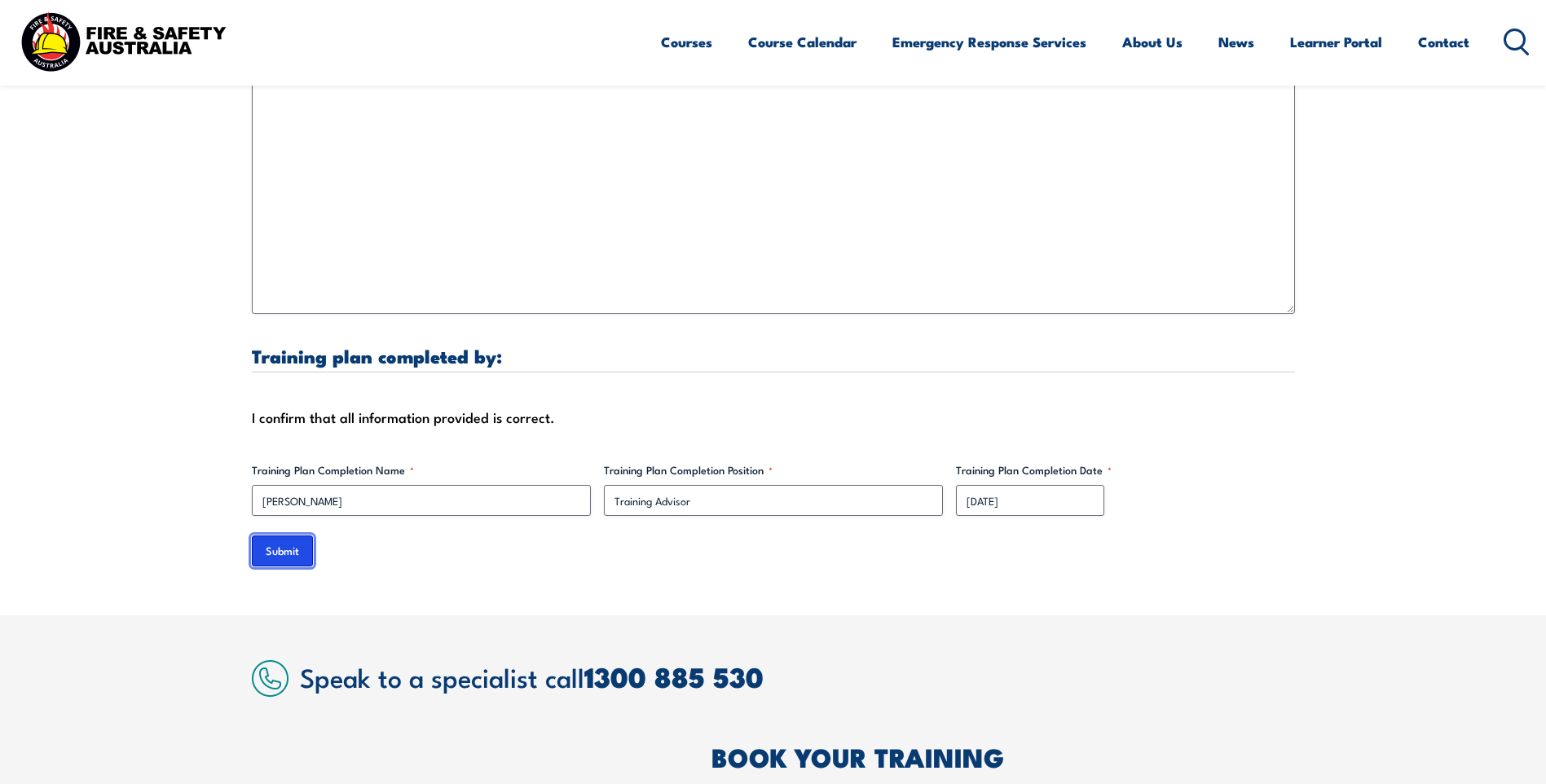
click at [304, 535] on input "Submit" at bounding box center [282, 550] width 61 height 31
click at [285, 535] on input "Submit" at bounding box center [282, 550] width 61 height 31
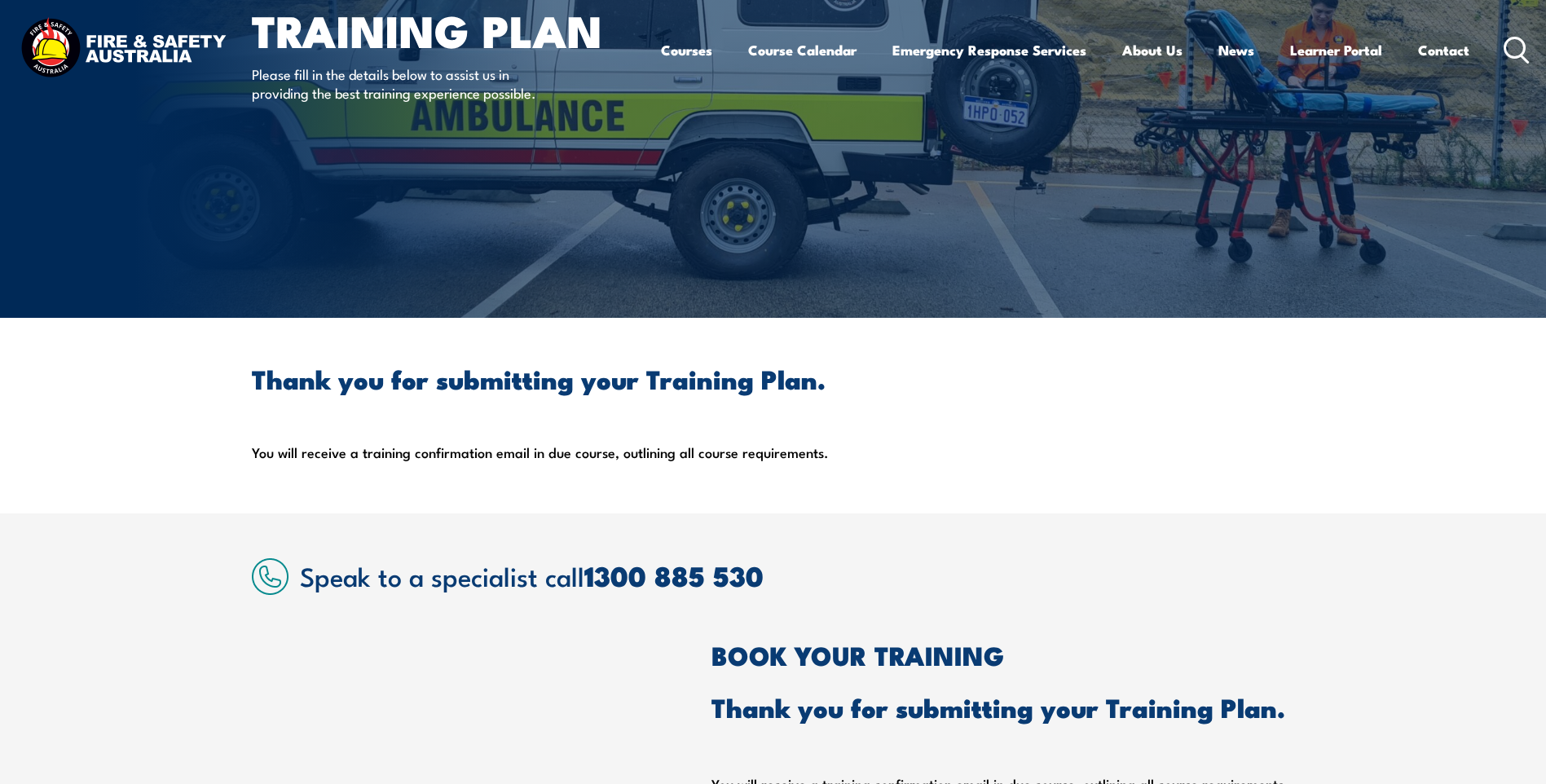
scroll to position [0, 0]
